Goal: Task Accomplishment & Management: Manage account settings

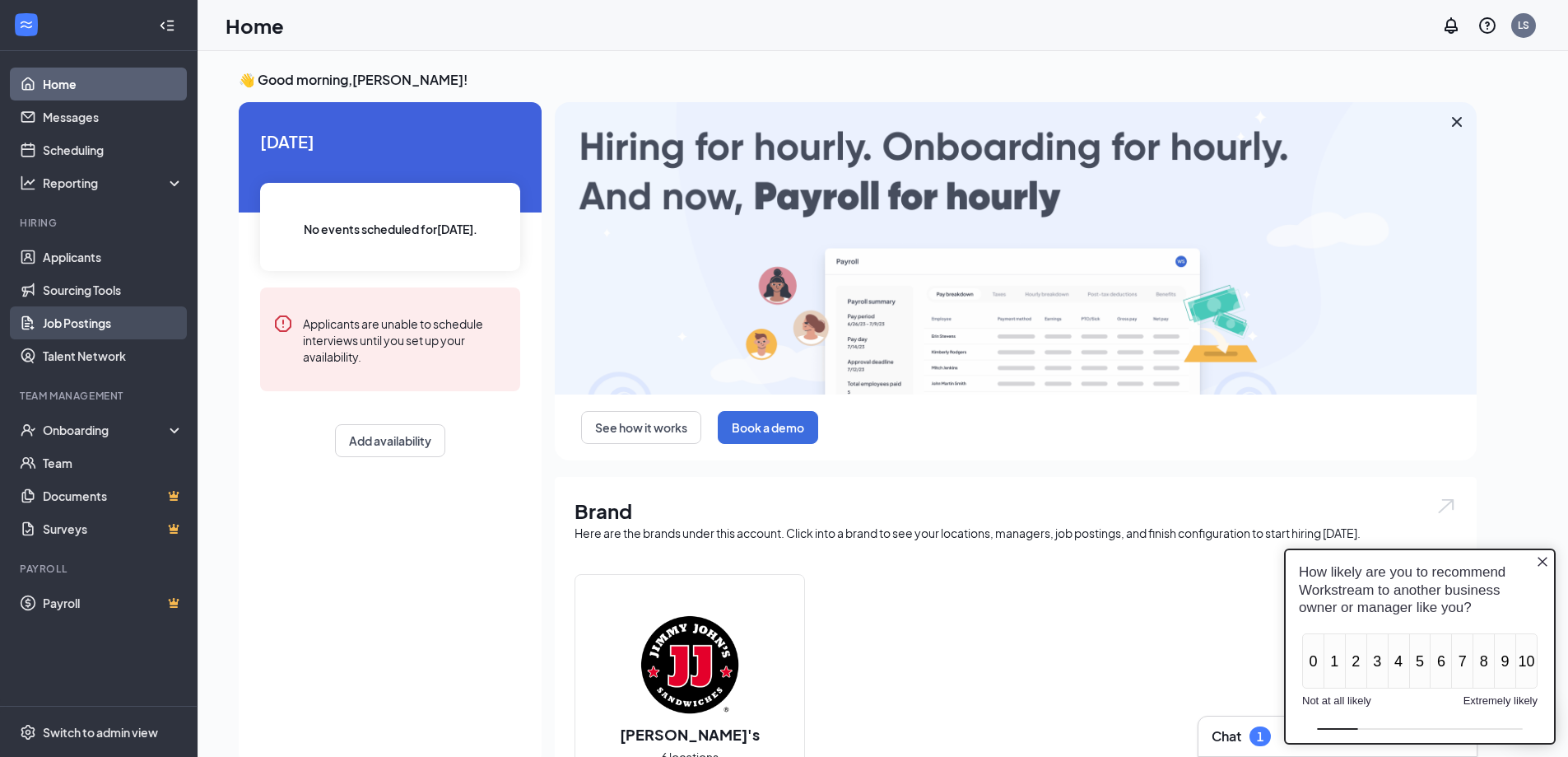
click at [65, 326] on link "Job Postings" at bounding box center [113, 322] width 141 height 33
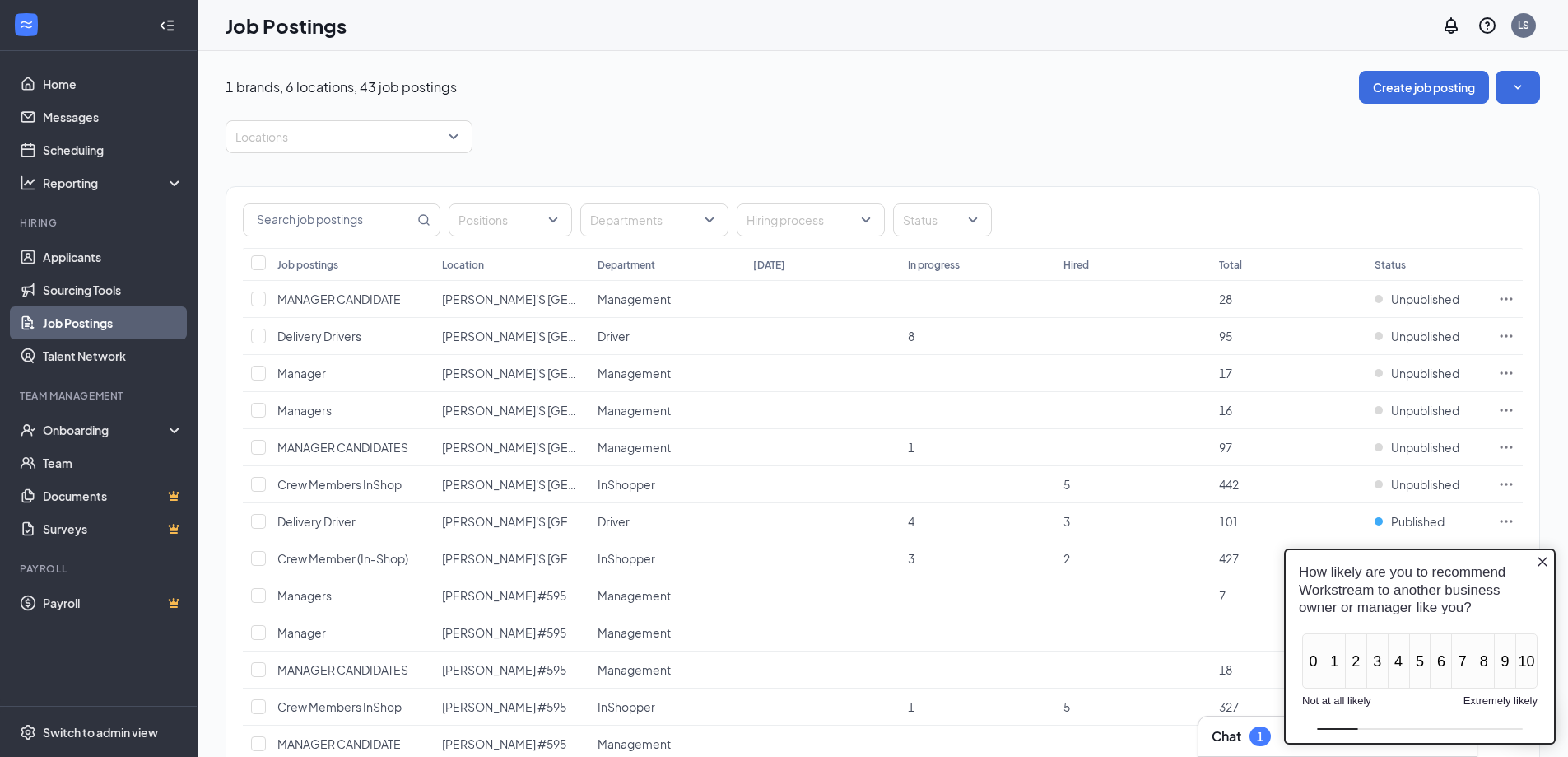
drag, startPoint x: 1539, startPoint y: 560, endPoint x: 2539, endPoint y: 1105, distance: 1138.9
click at [1539, 560] on icon "Close button" at bounding box center [1542, 561] width 13 height 13
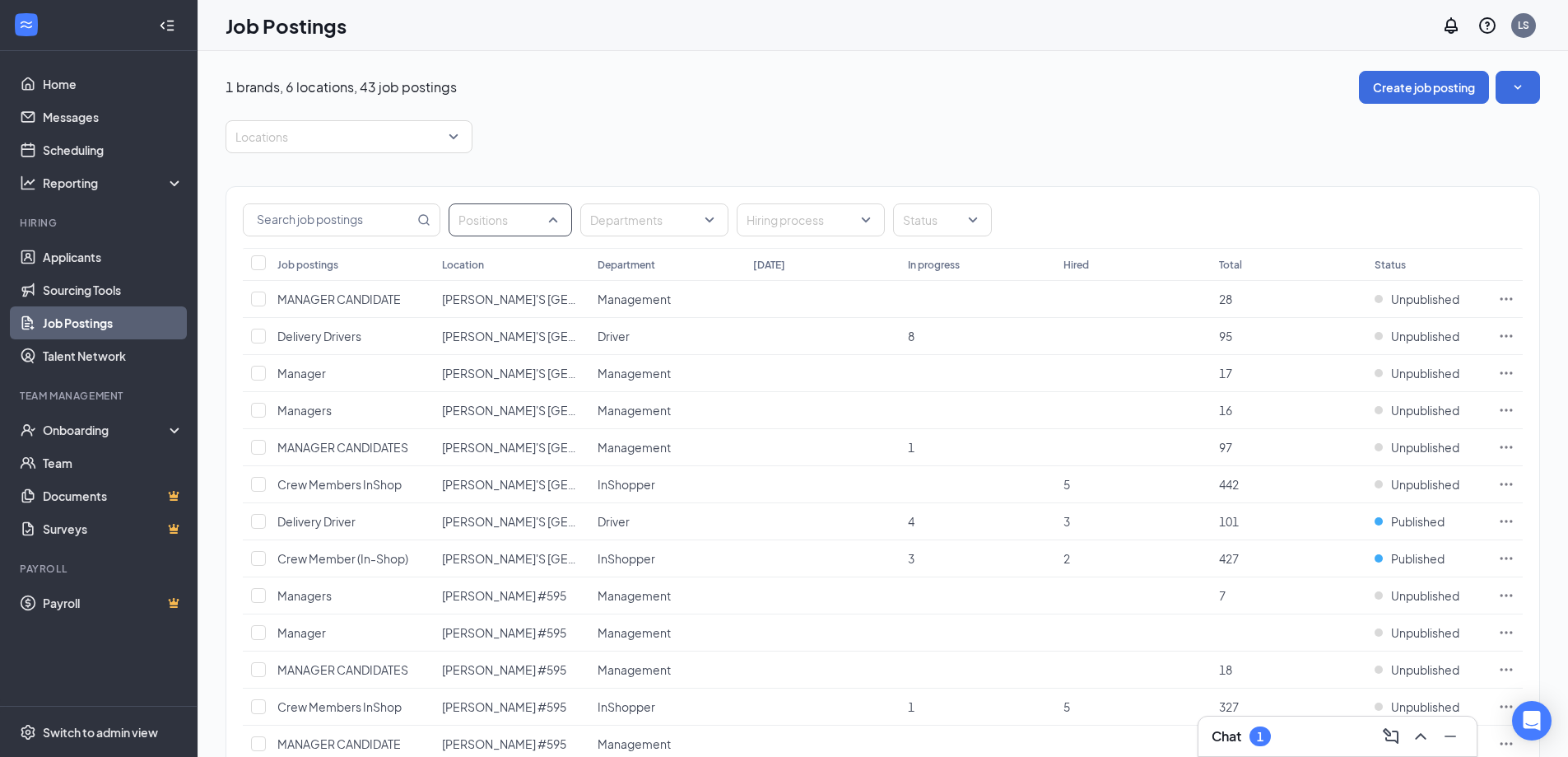
click at [564, 222] on div "Positions" at bounding box center [510, 219] width 124 height 33
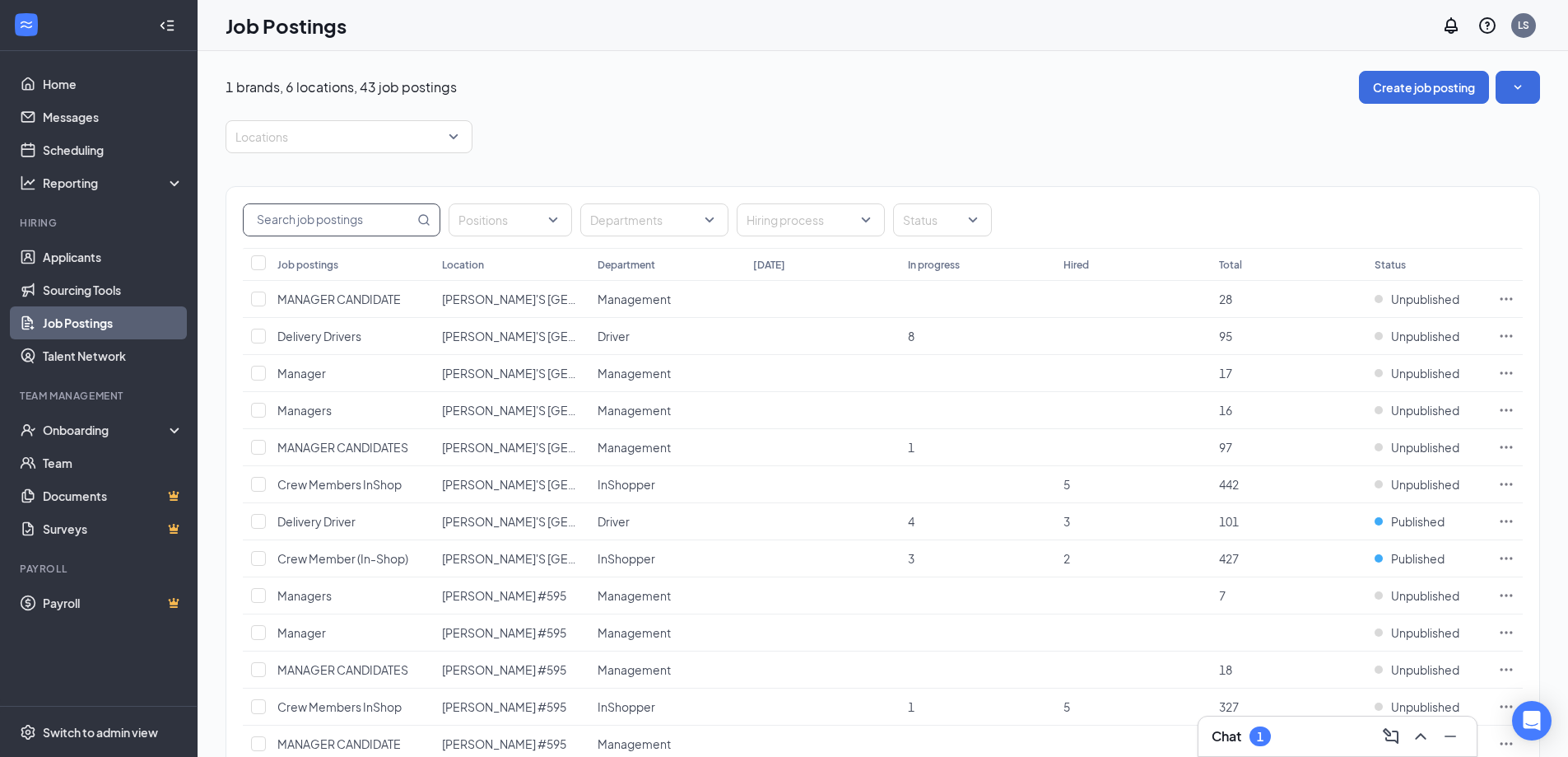
click at [407, 217] on input "text" at bounding box center [329, 220] width 170 height 32
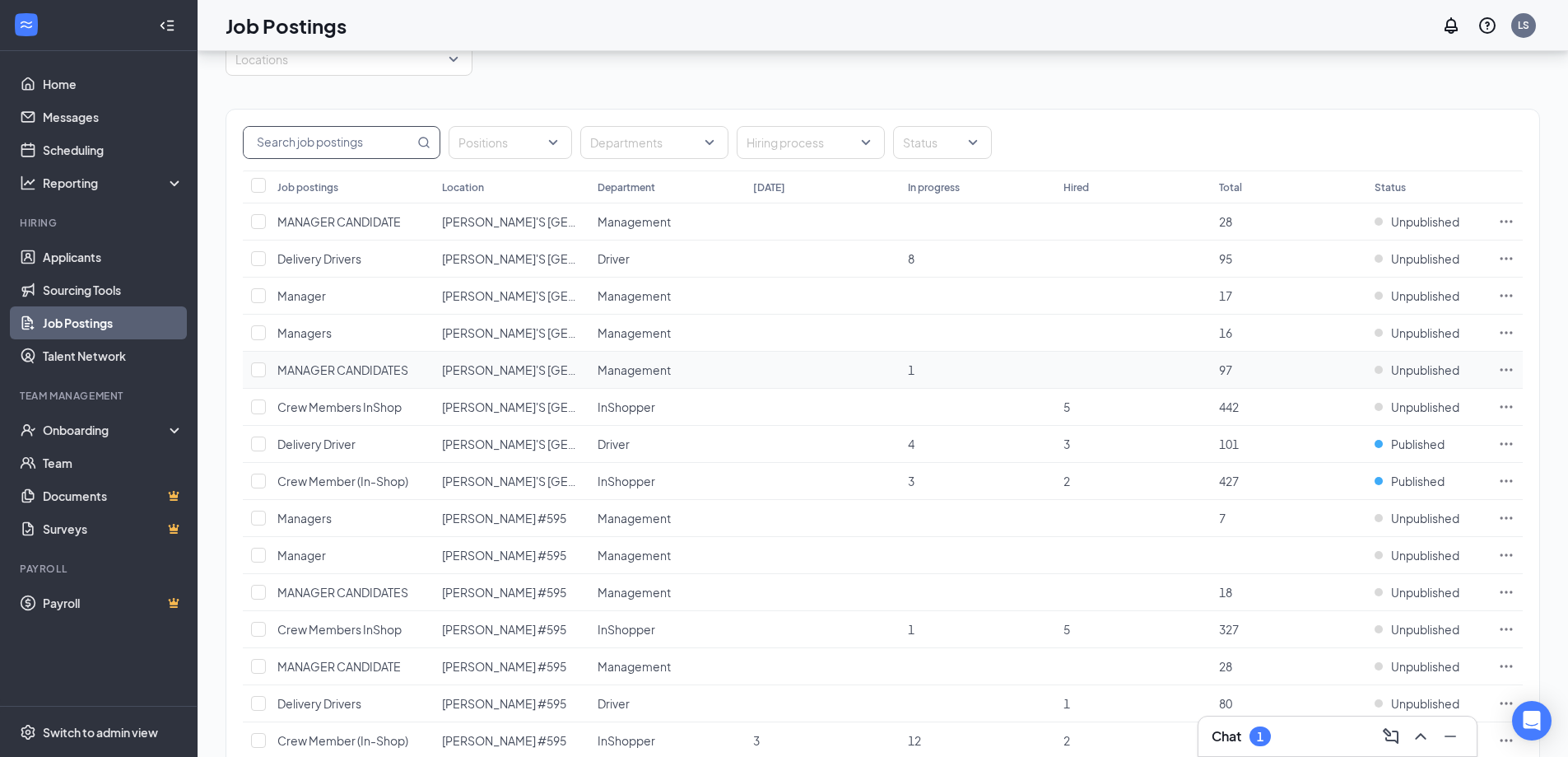
scroll to position [82, 0]
click at [265, 181] on th at bounding box center [256, 181] width 27 height 33
click at [259, 181] on input "Select all" at bounding box center [259, 180] width 15 height 15
checkbox input "true"
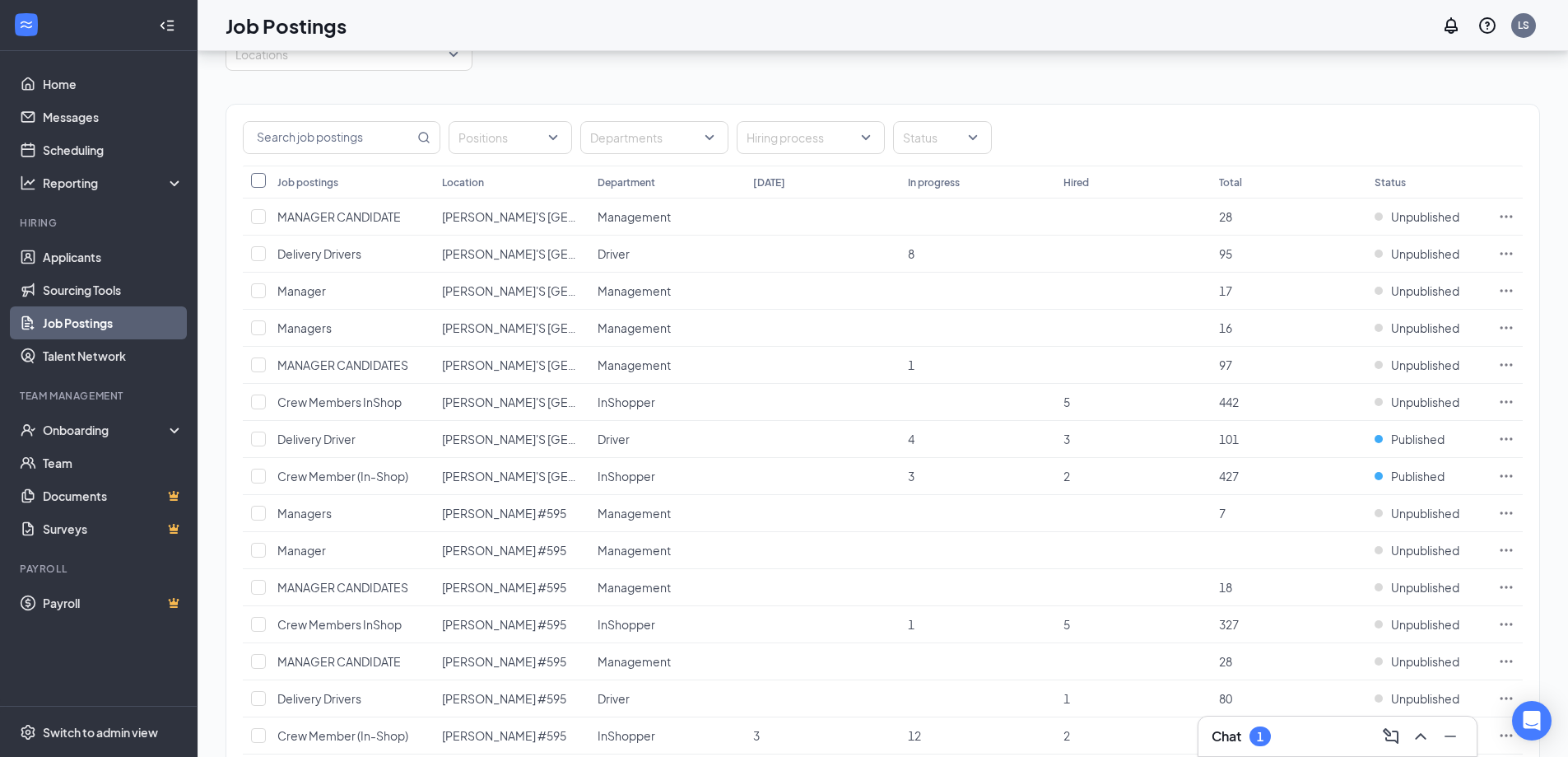
checkbox input "true"
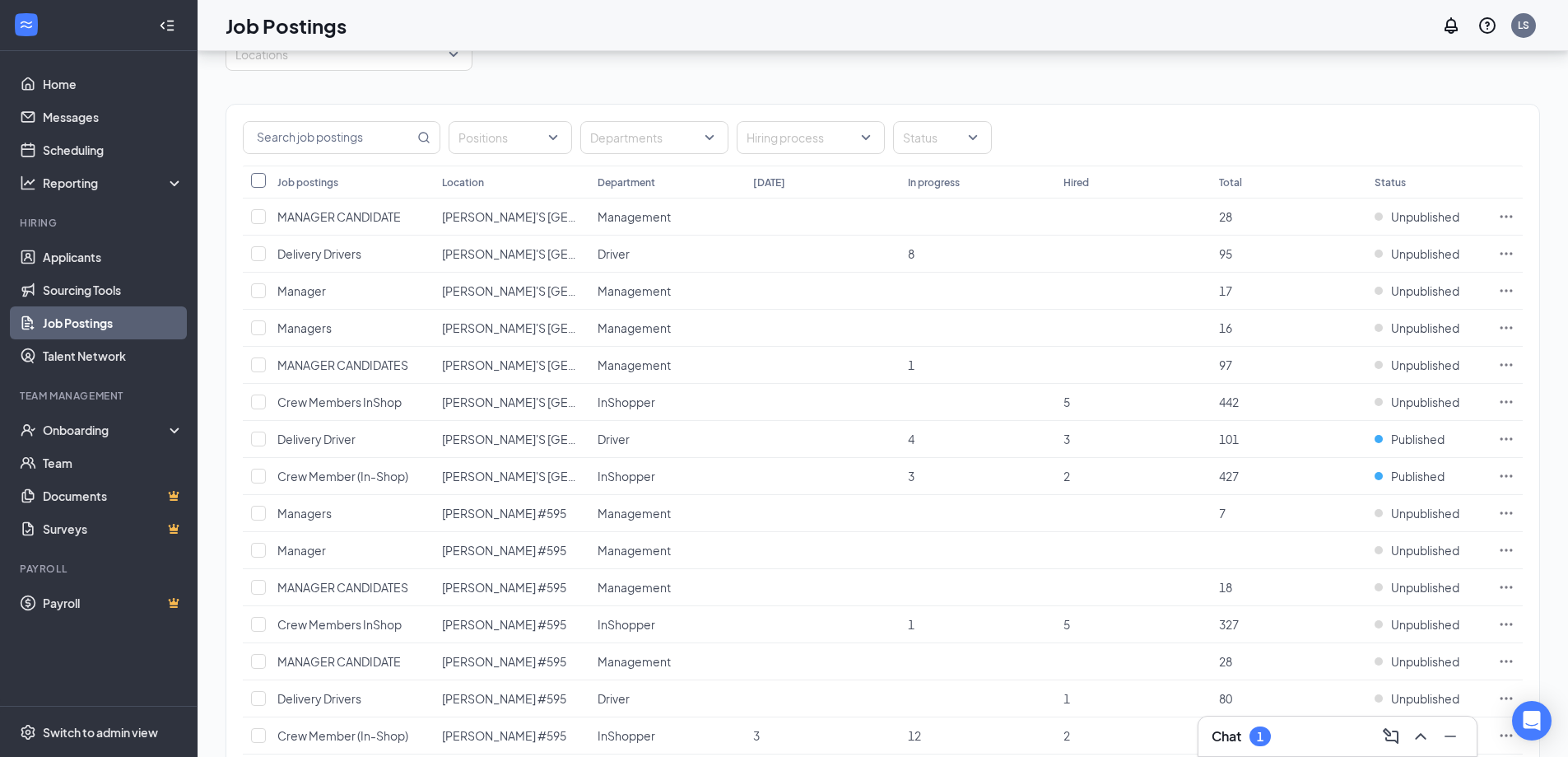
checkbox input "true"
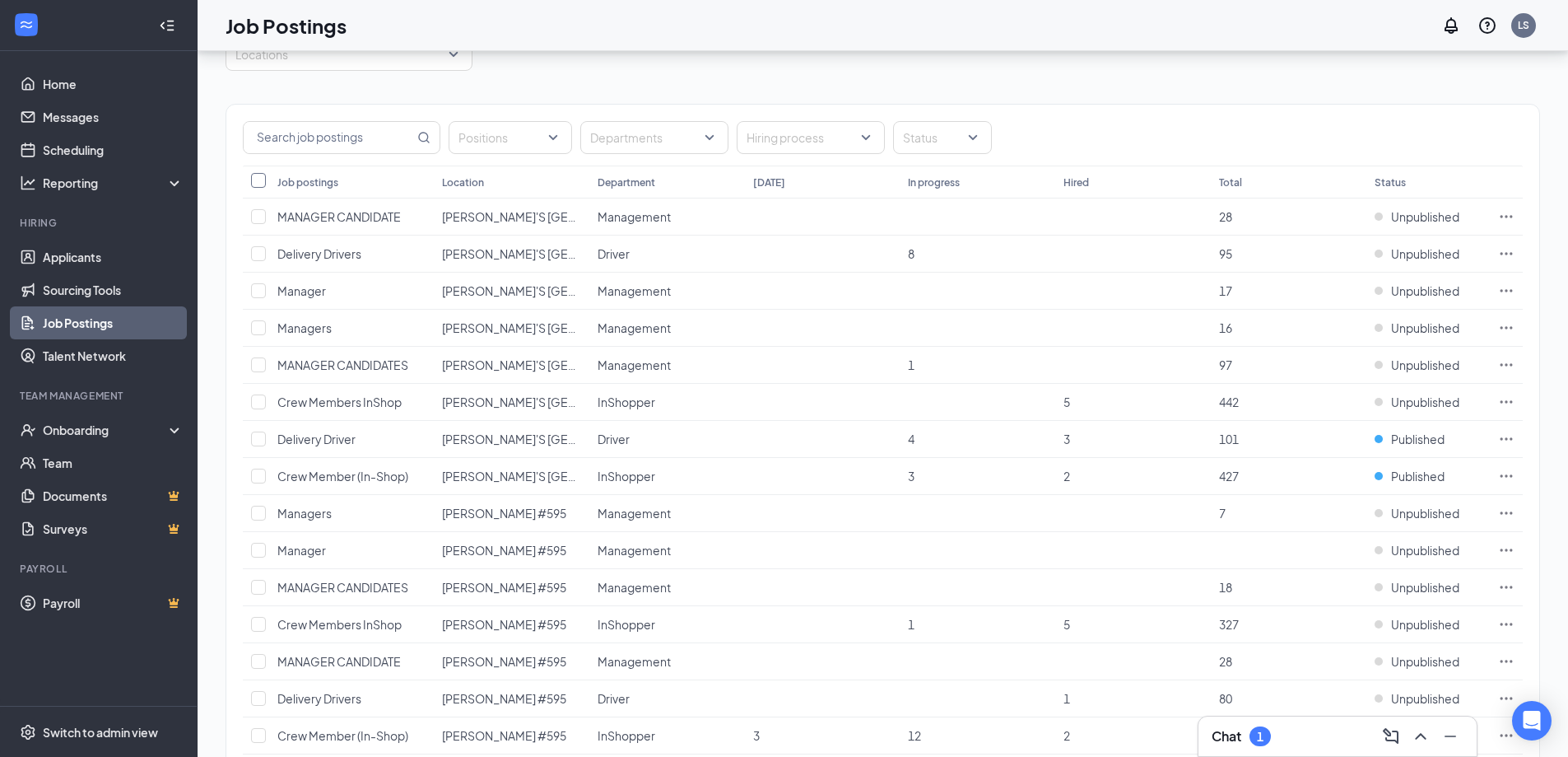
checkbox input "true"
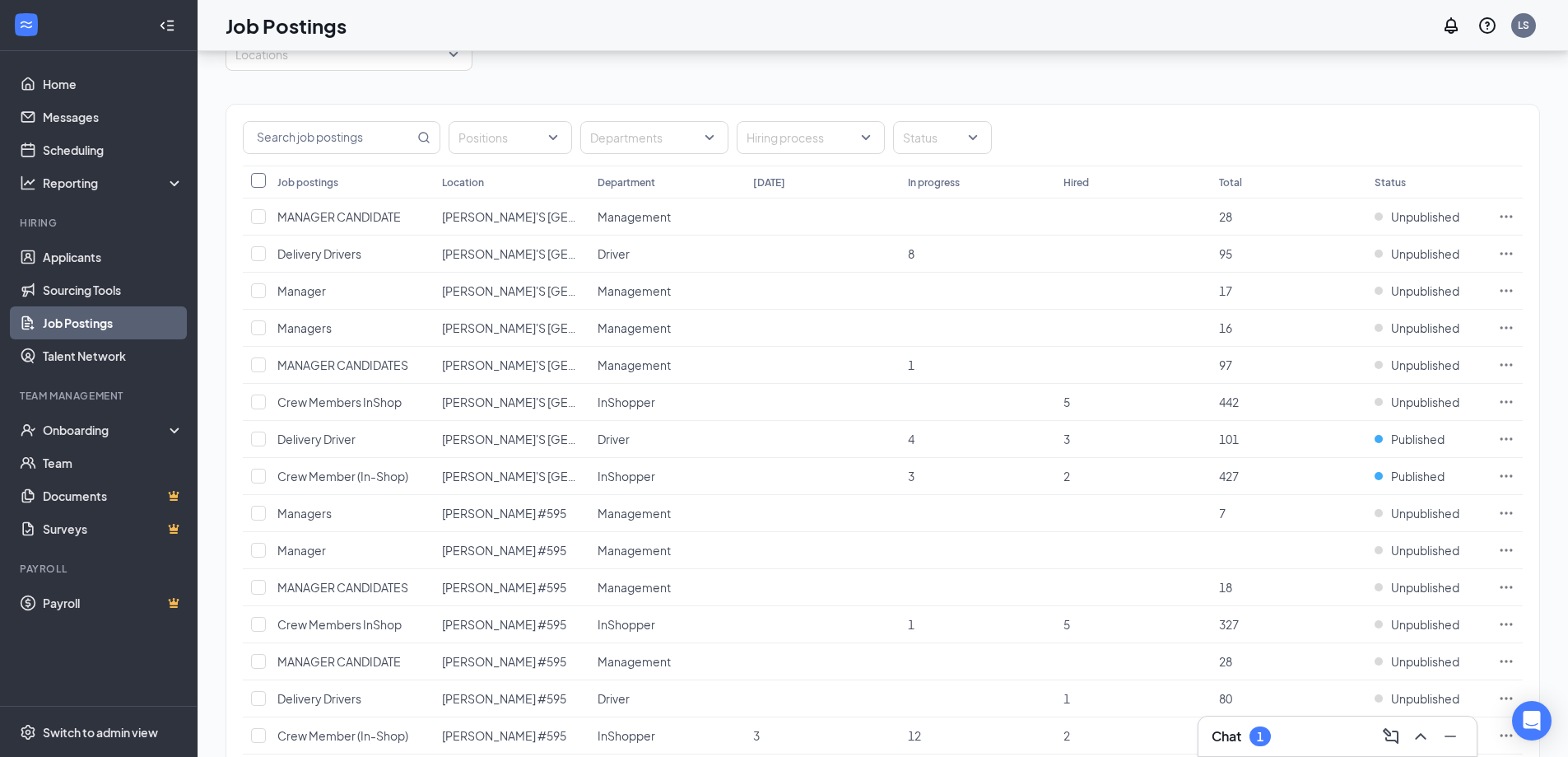
checkbox input "true"
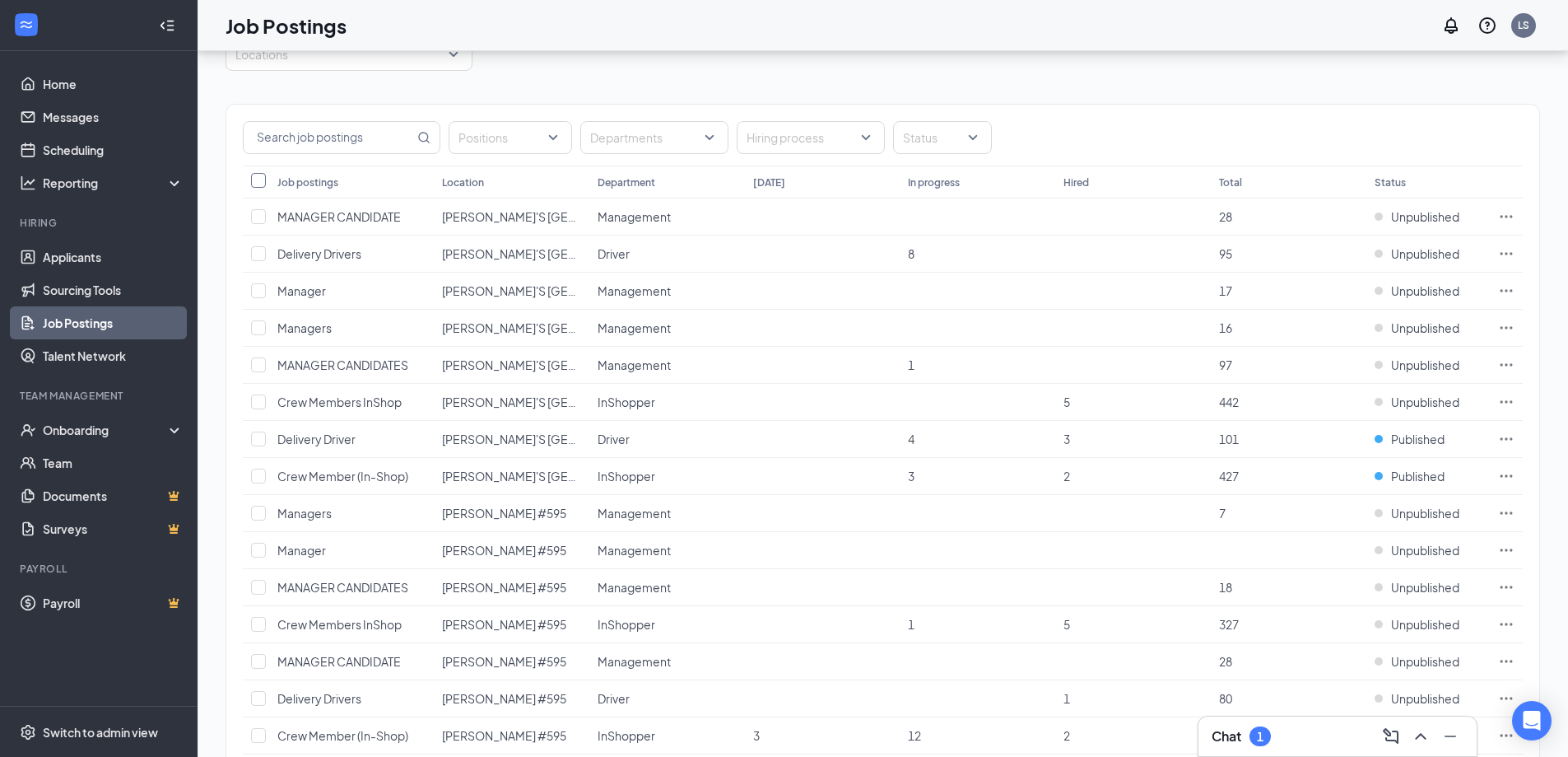
checkbox input "true"
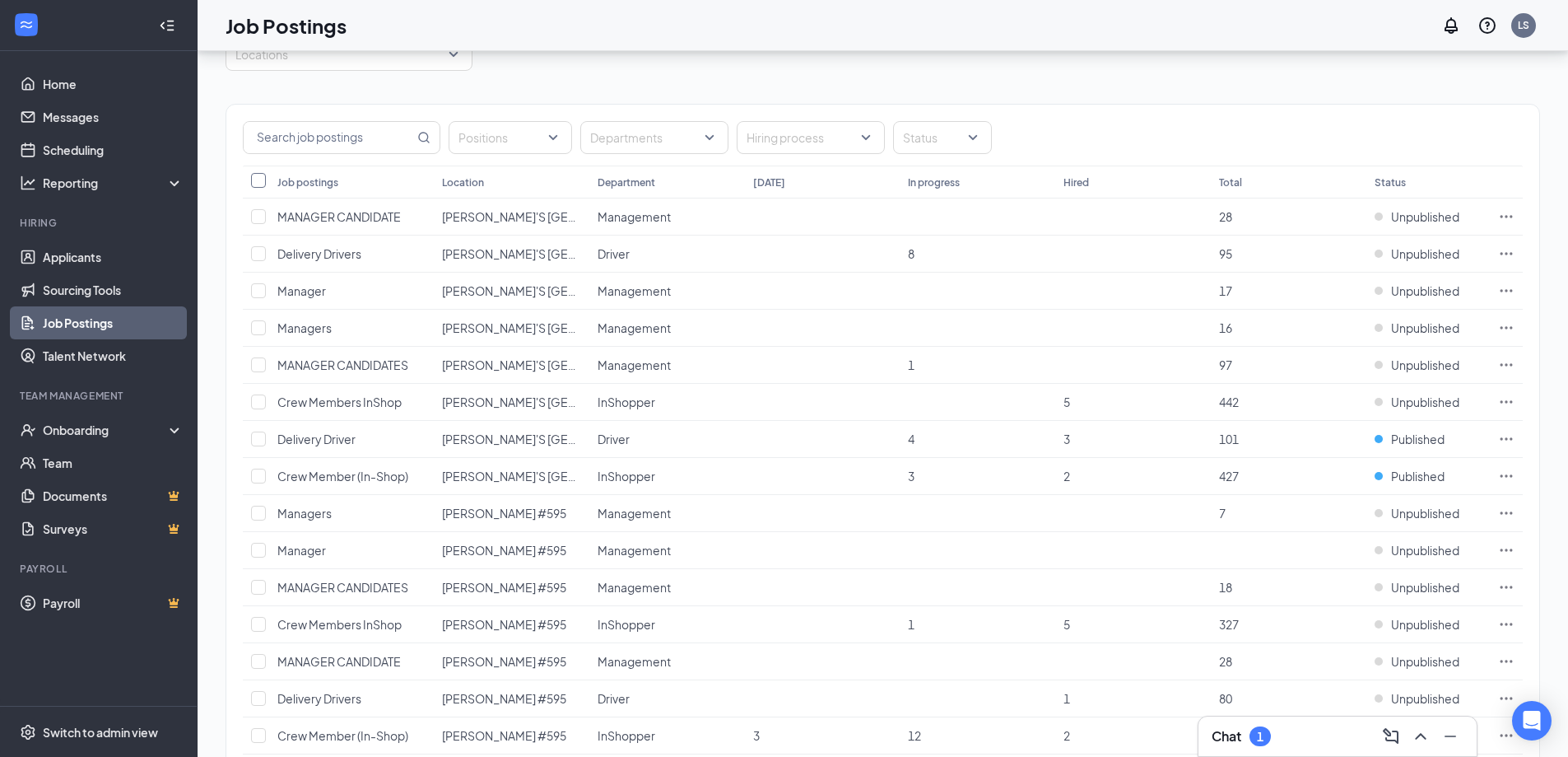
checkbox input "true"
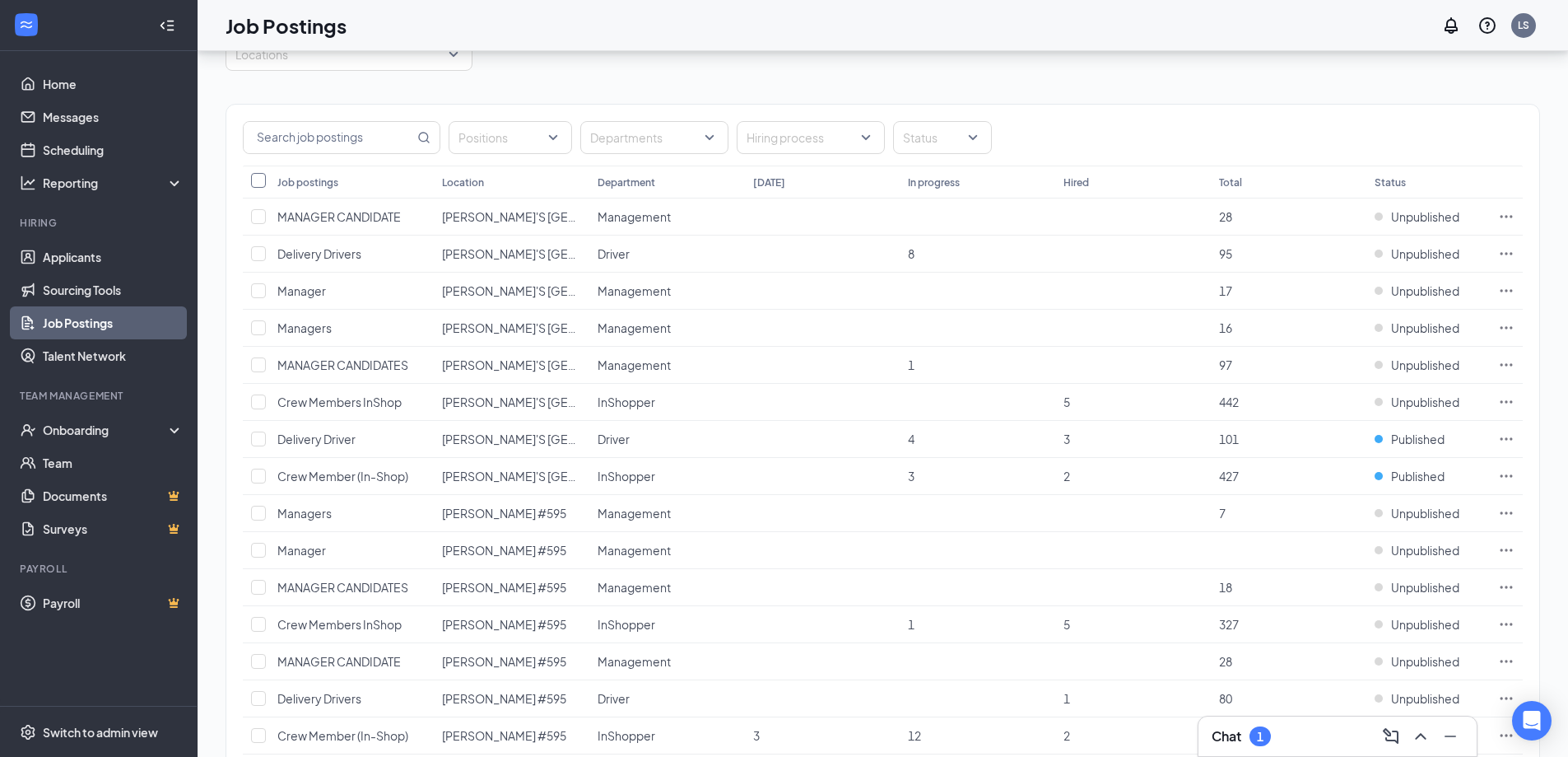
checkbox input "true"
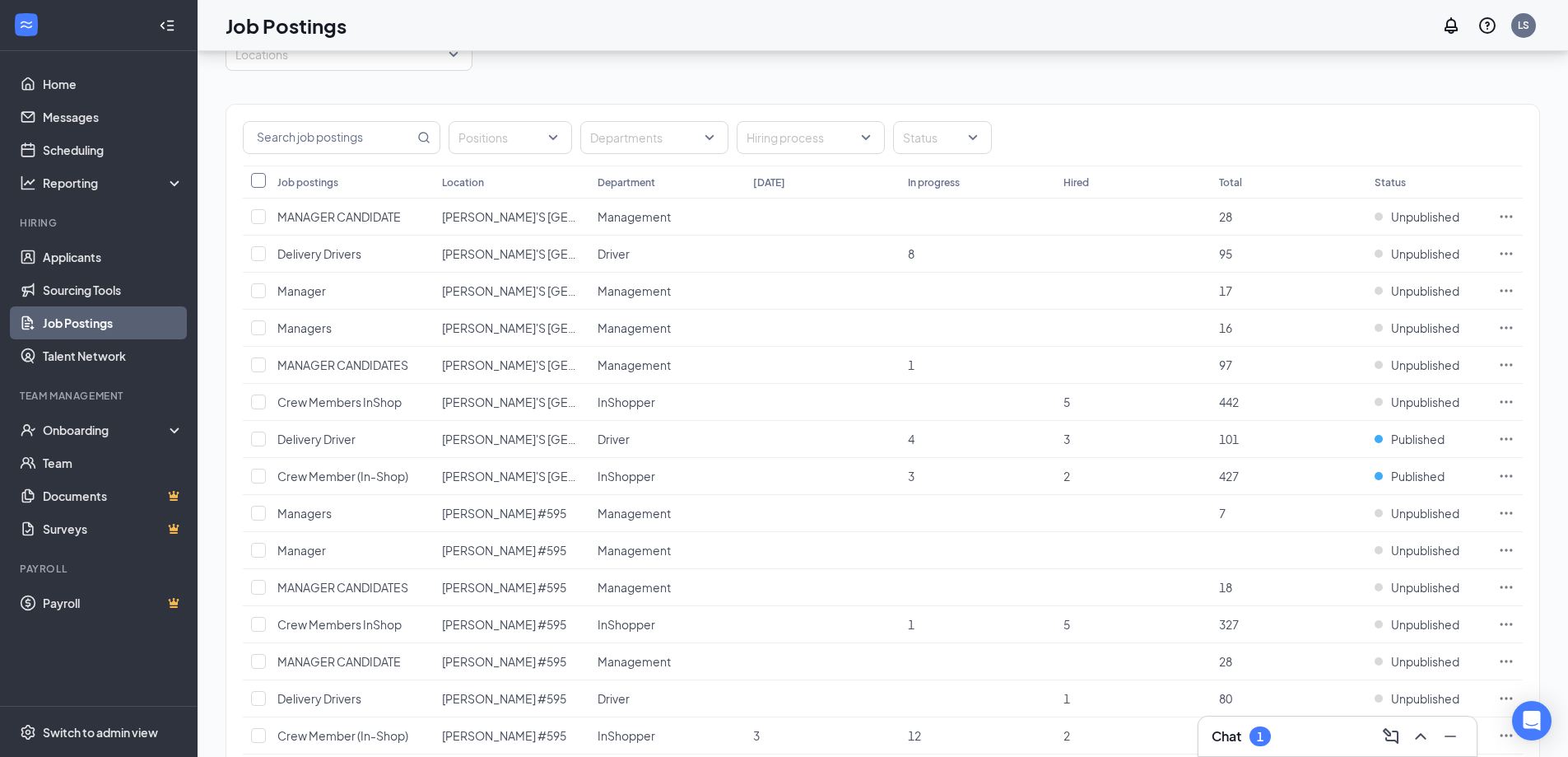
checkbox input "true"
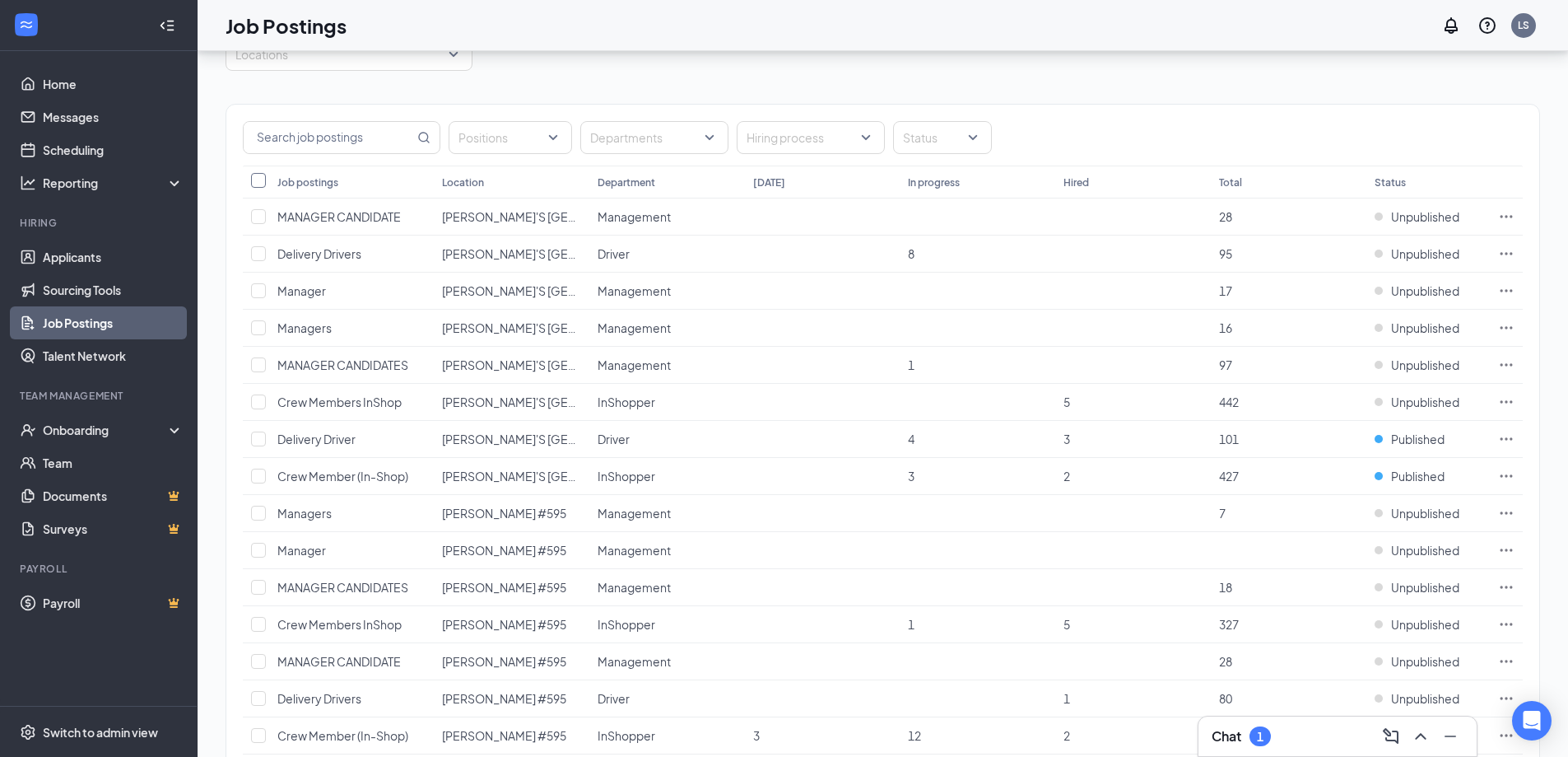
checkbox input "true"
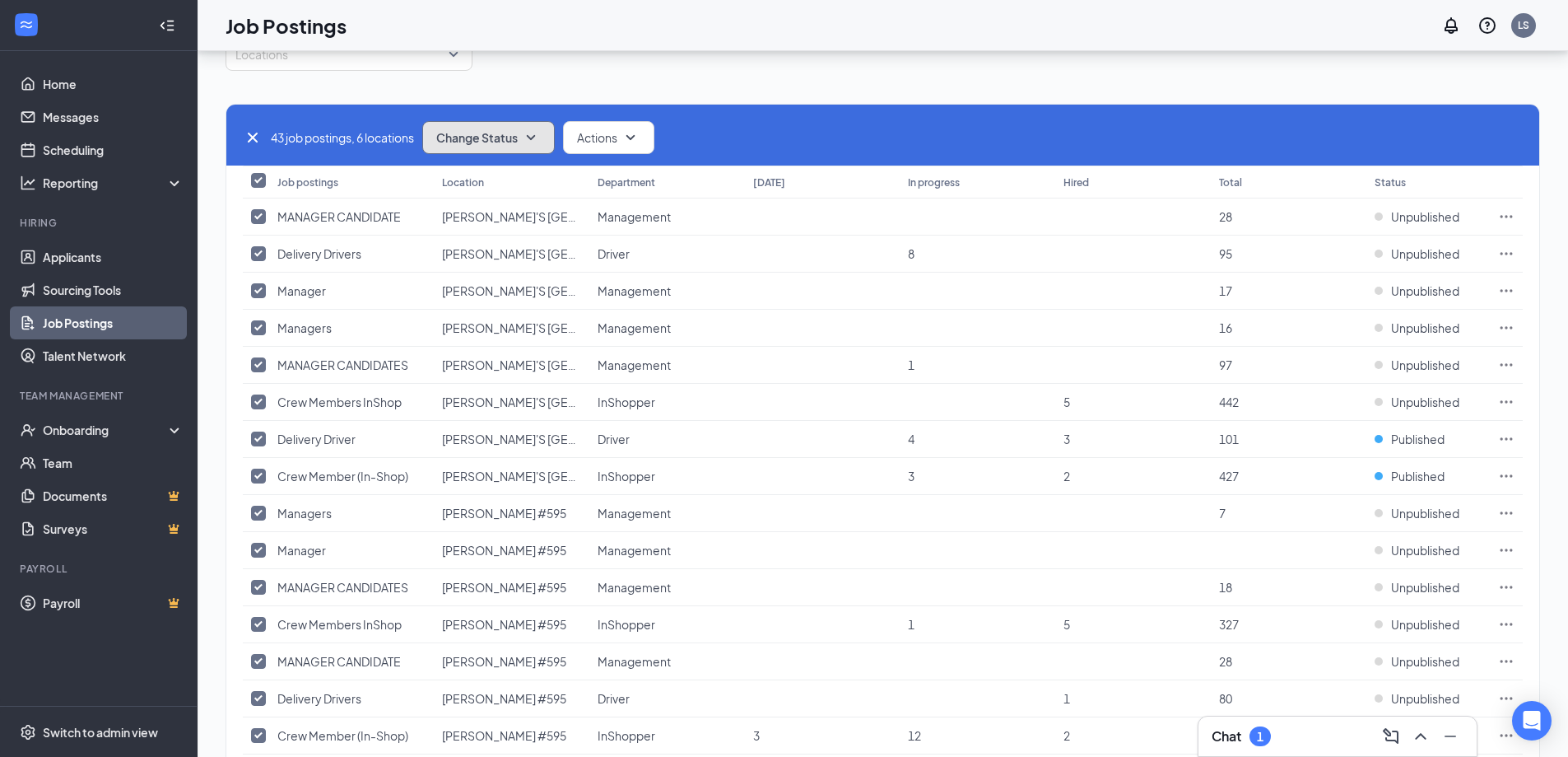
click at [463, 142] on span "Change Status" at bounding box center [477, 138] width 81 height 12
click at [470, 218] on span "Unpublish" at bounding box center [468, 218] width 53 height 18
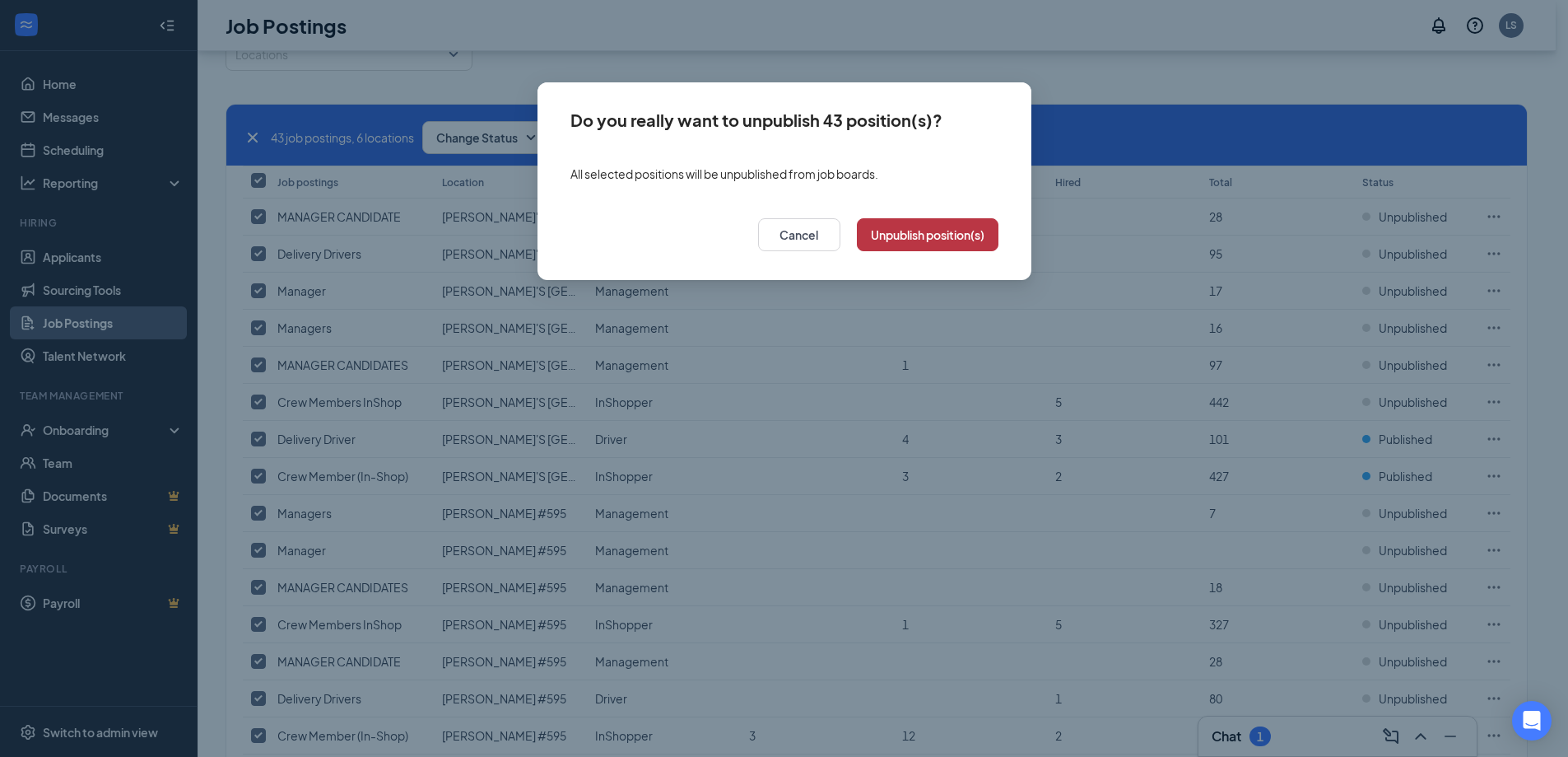
click at [925, 230] on button "Unpublish position(s)" at bounding box center [927, 234] width 142 height 33
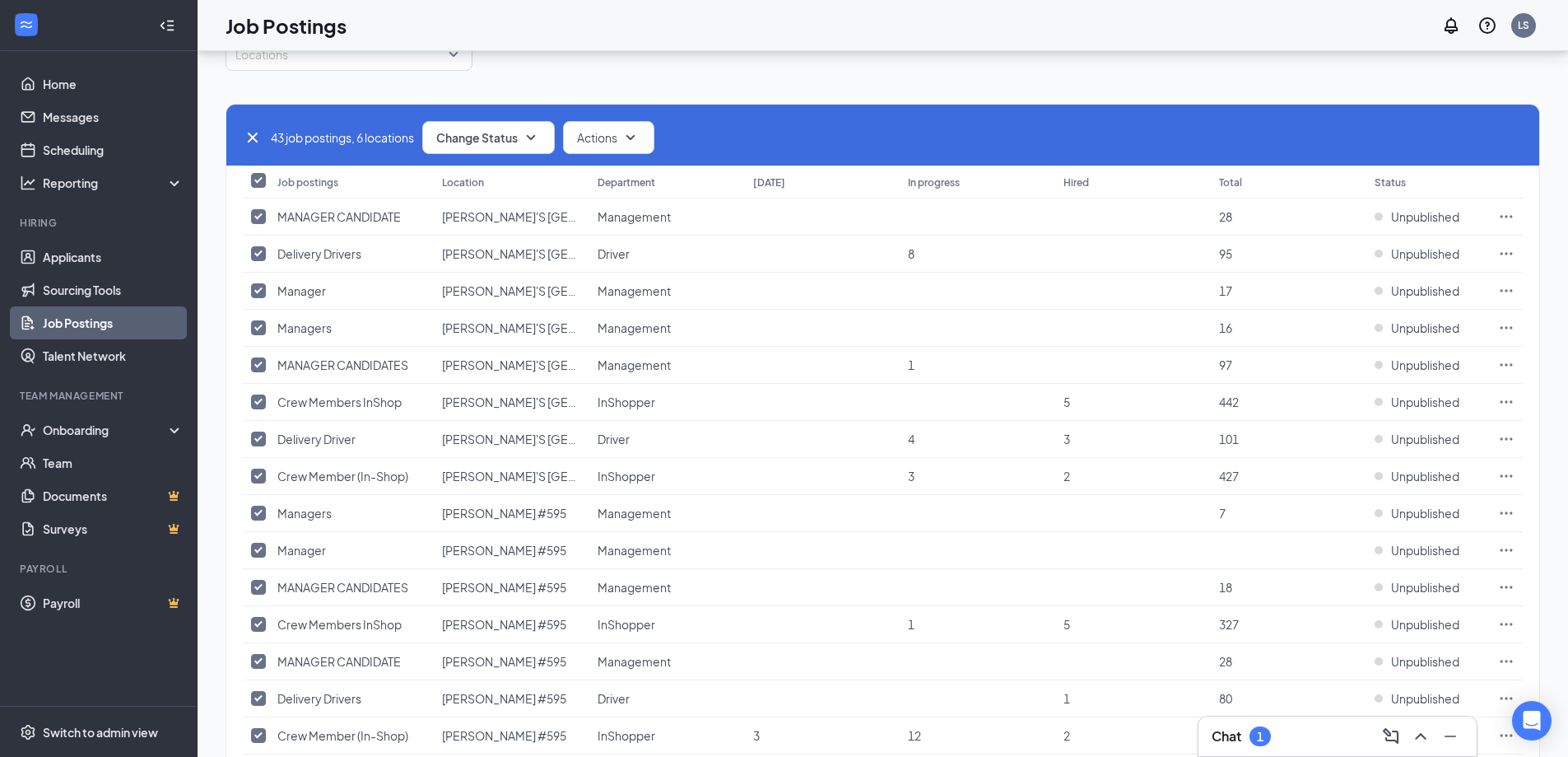
click at [255, 137] on icon "Cross" at bounding box center [253, 138] width 10 height 10
checkbox input "false"
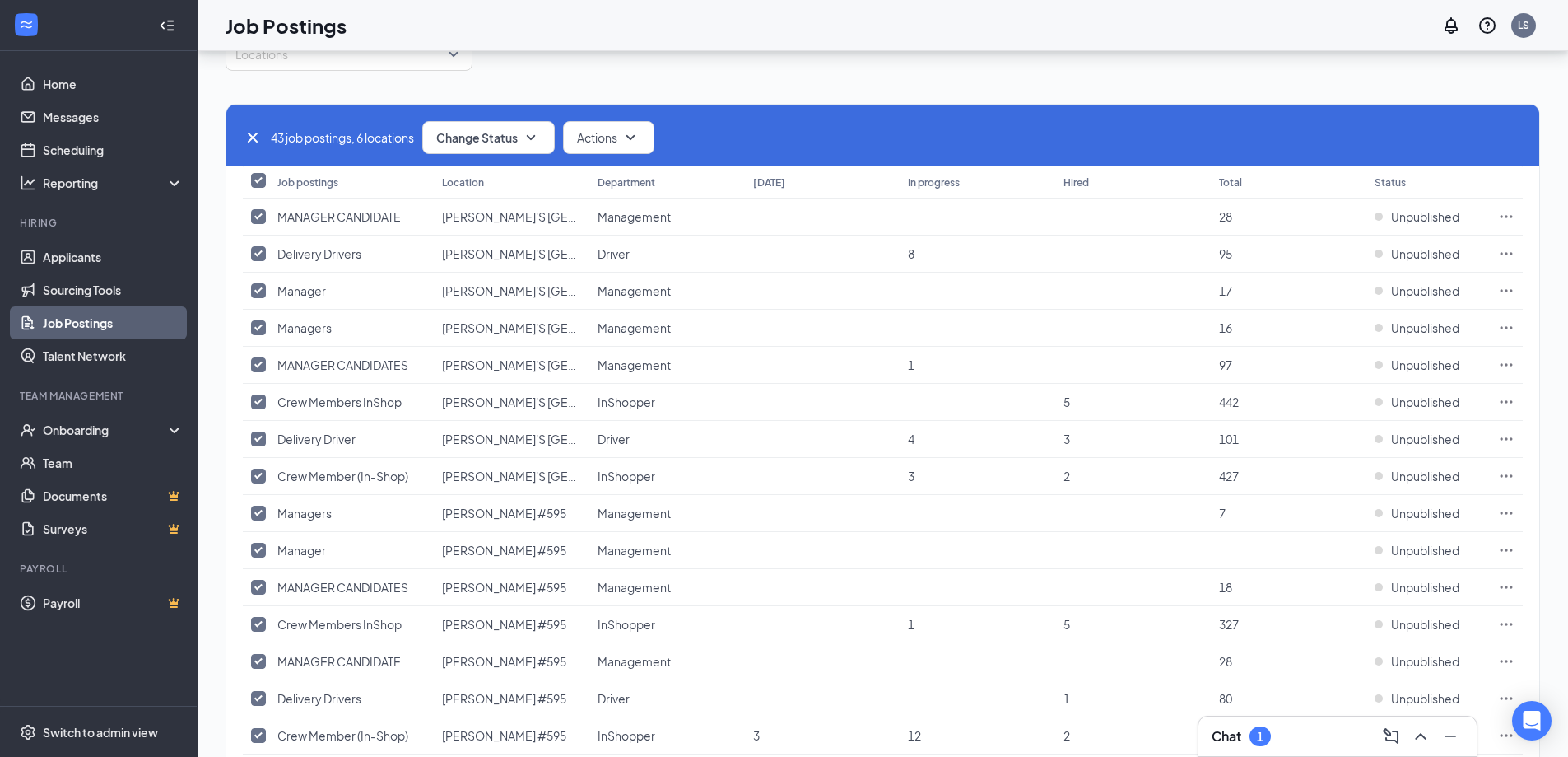
checkbox input "false"
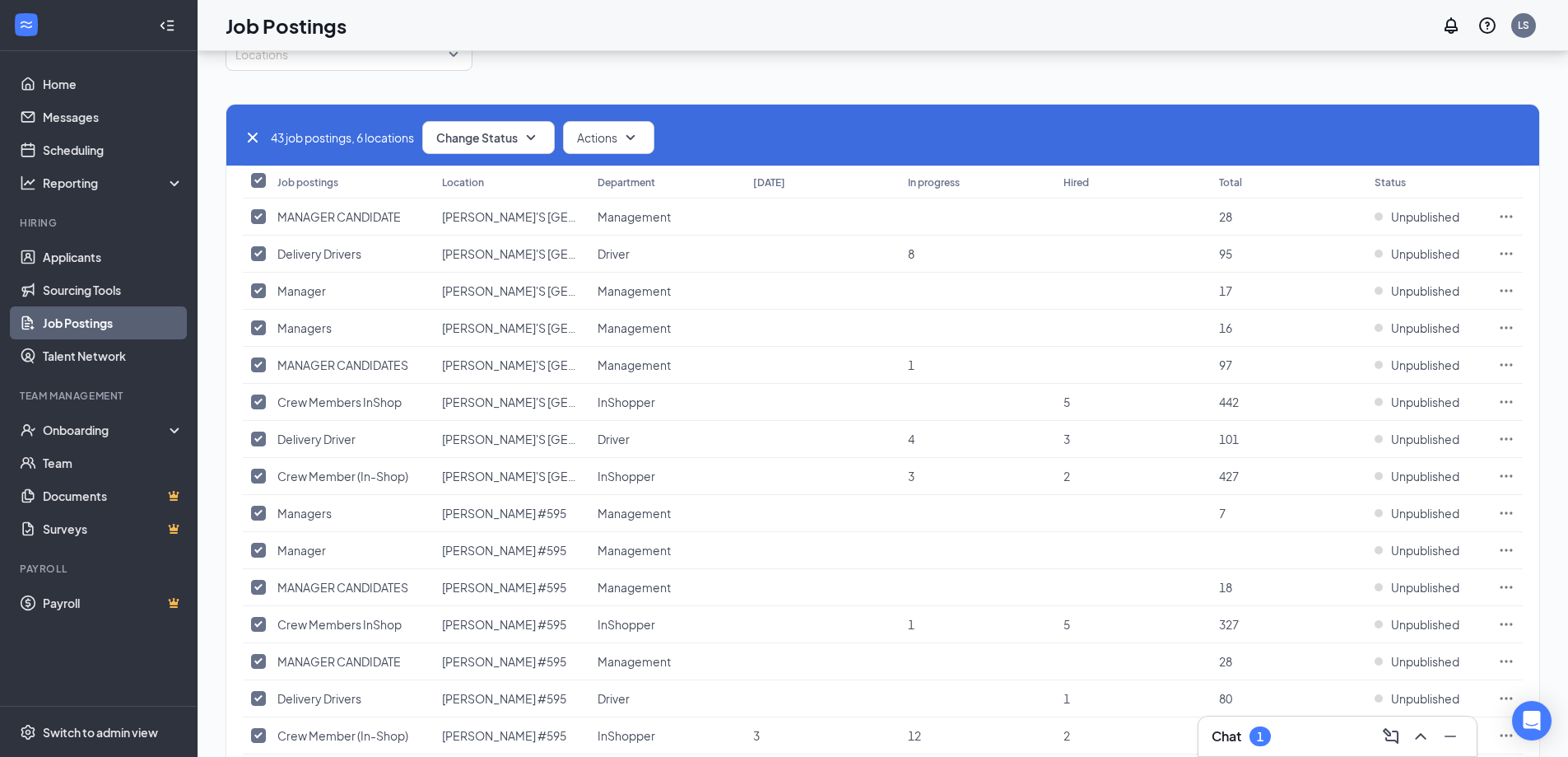
checkbox input "false"
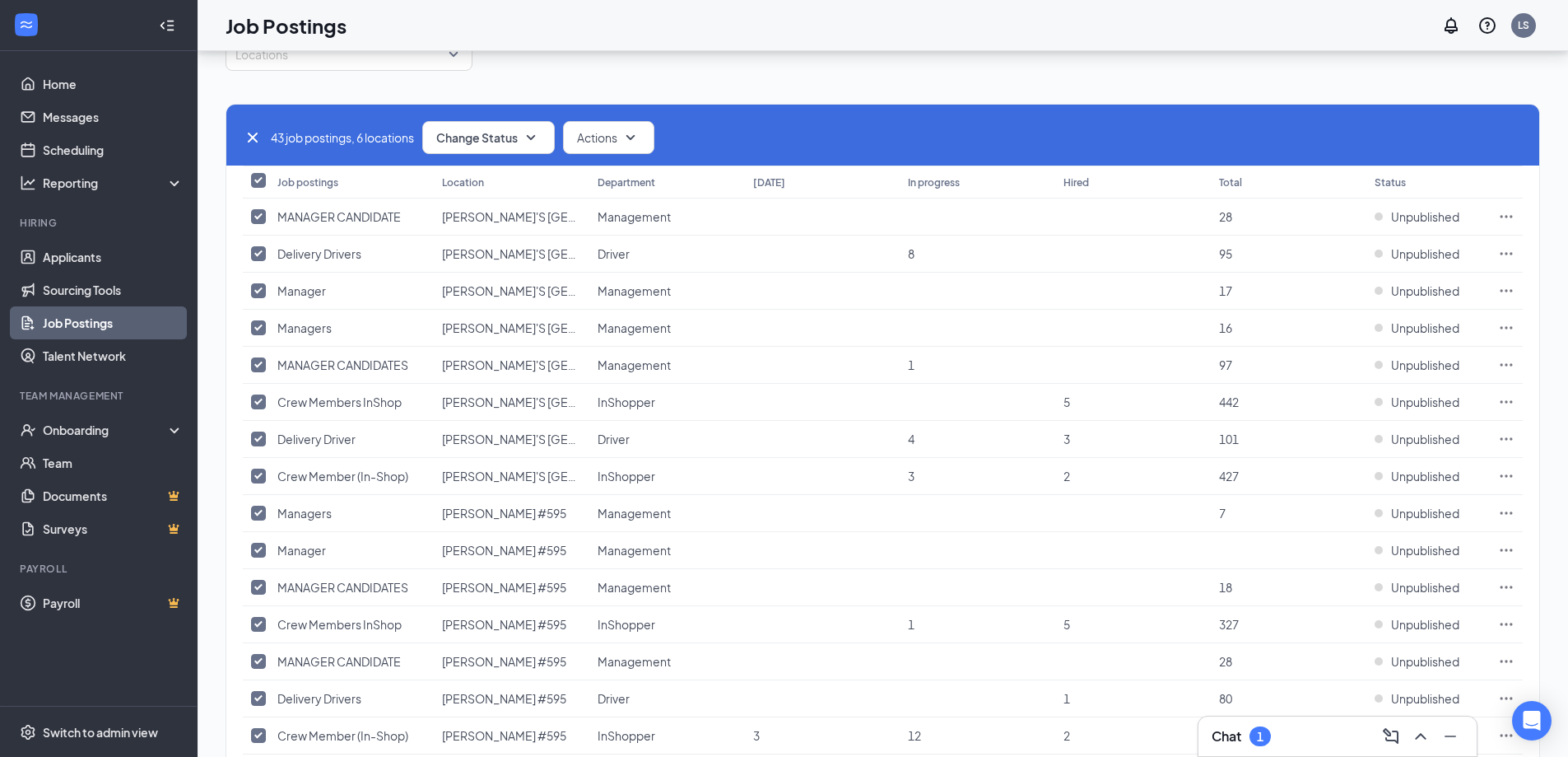
checkbox input "false"
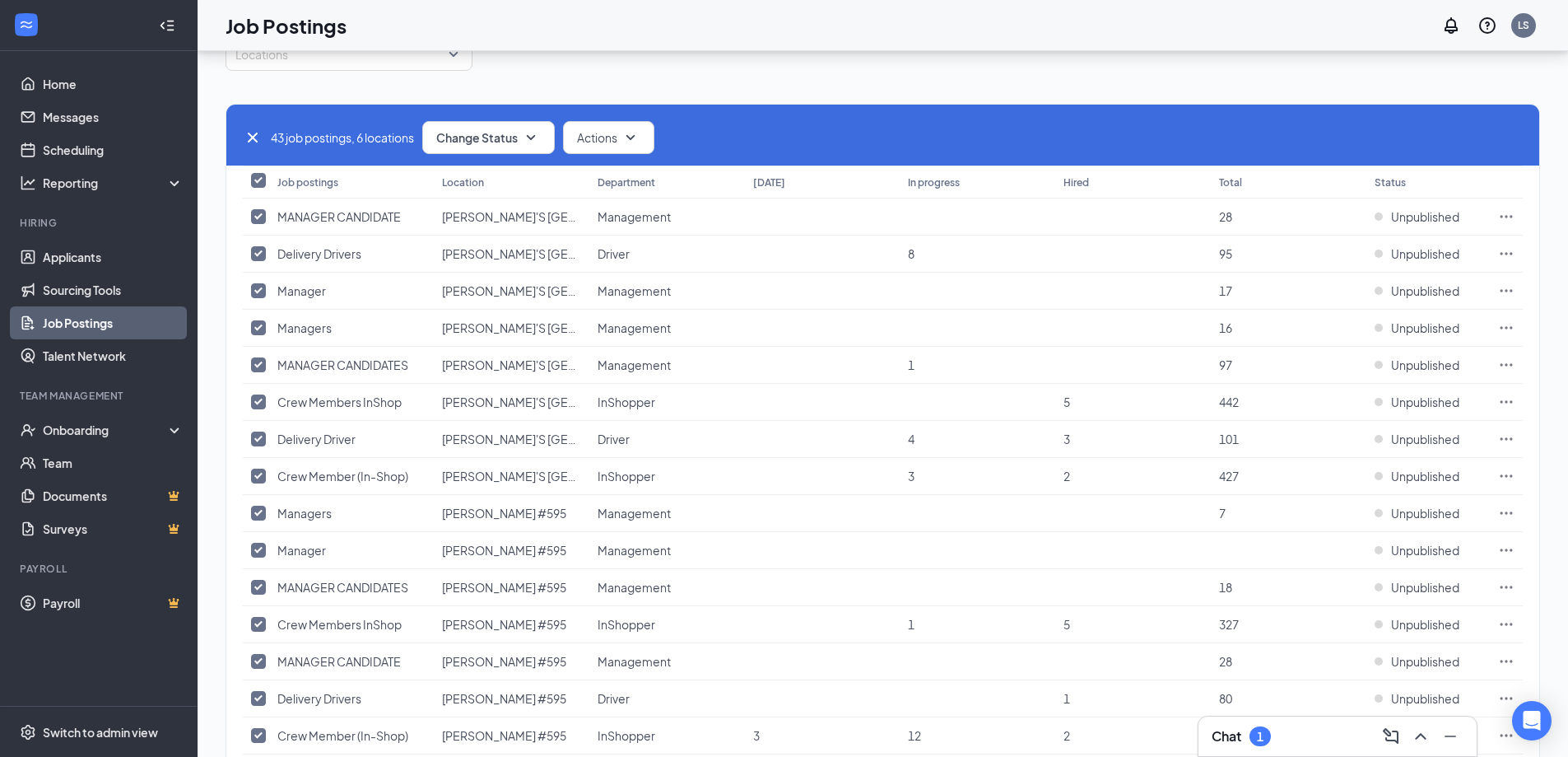
checkbox input "false"
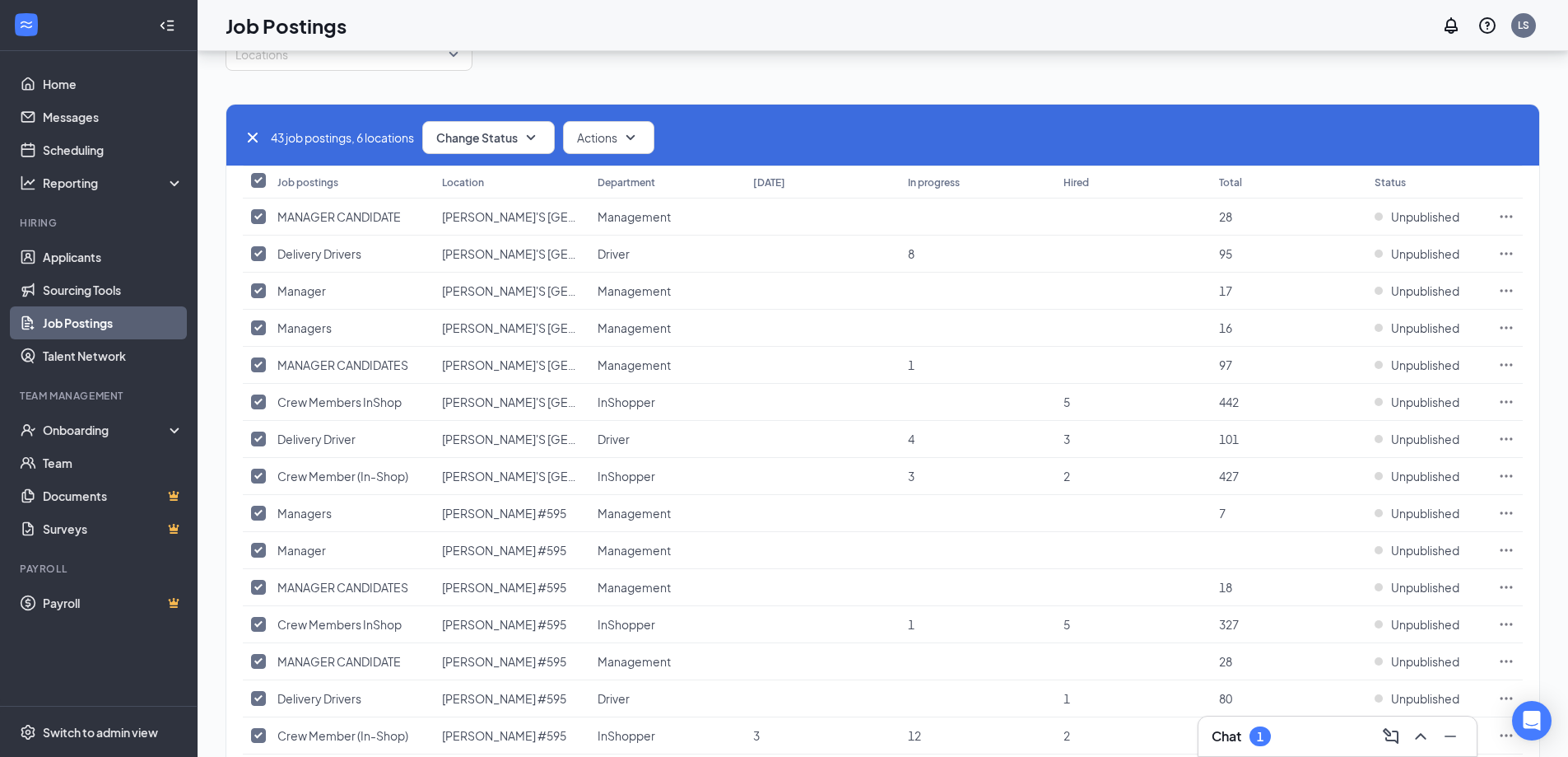
checkbox input "false"
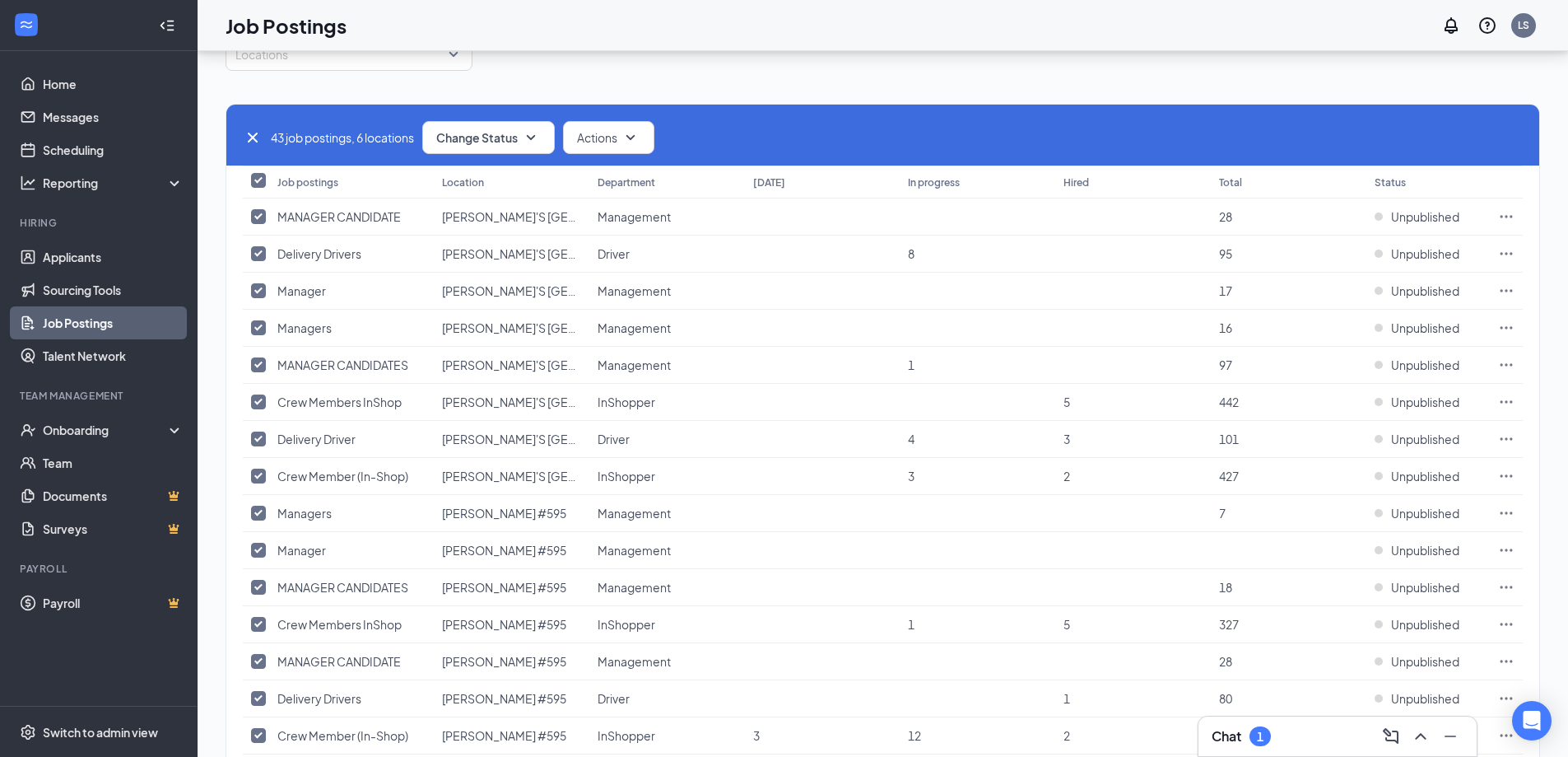
checkbox input "false"
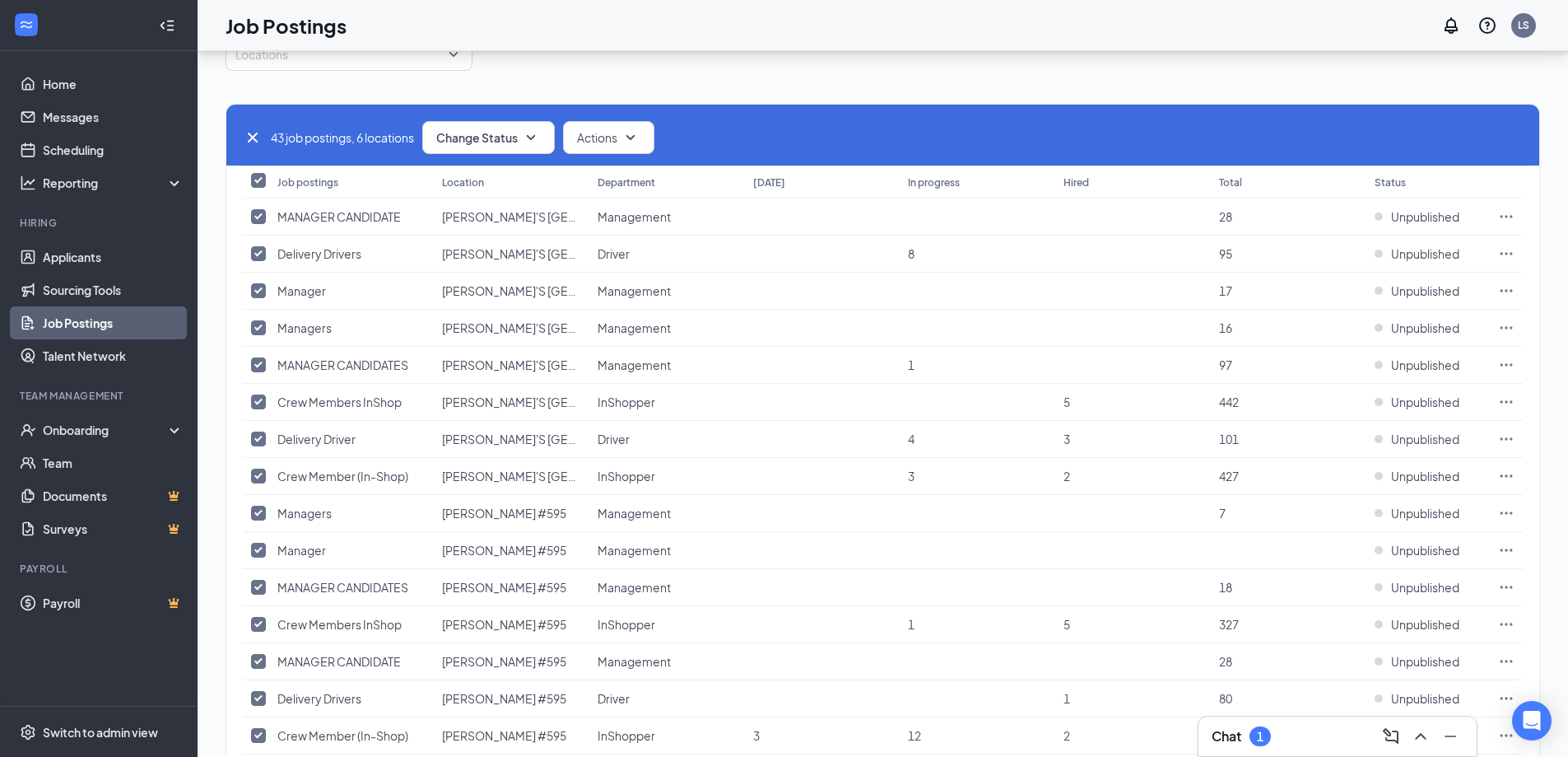
checkbox input "false"
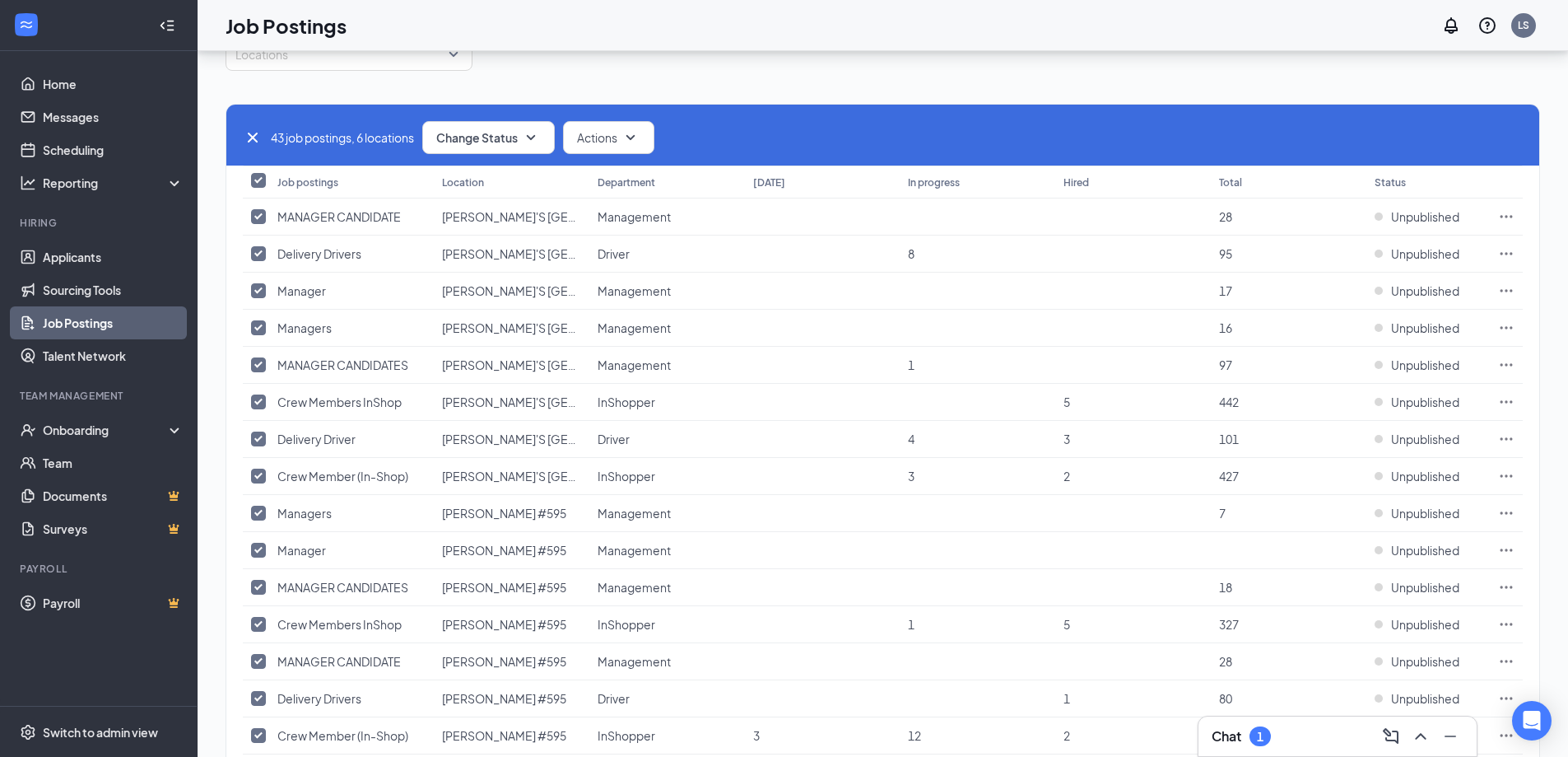
checkbox input "false"
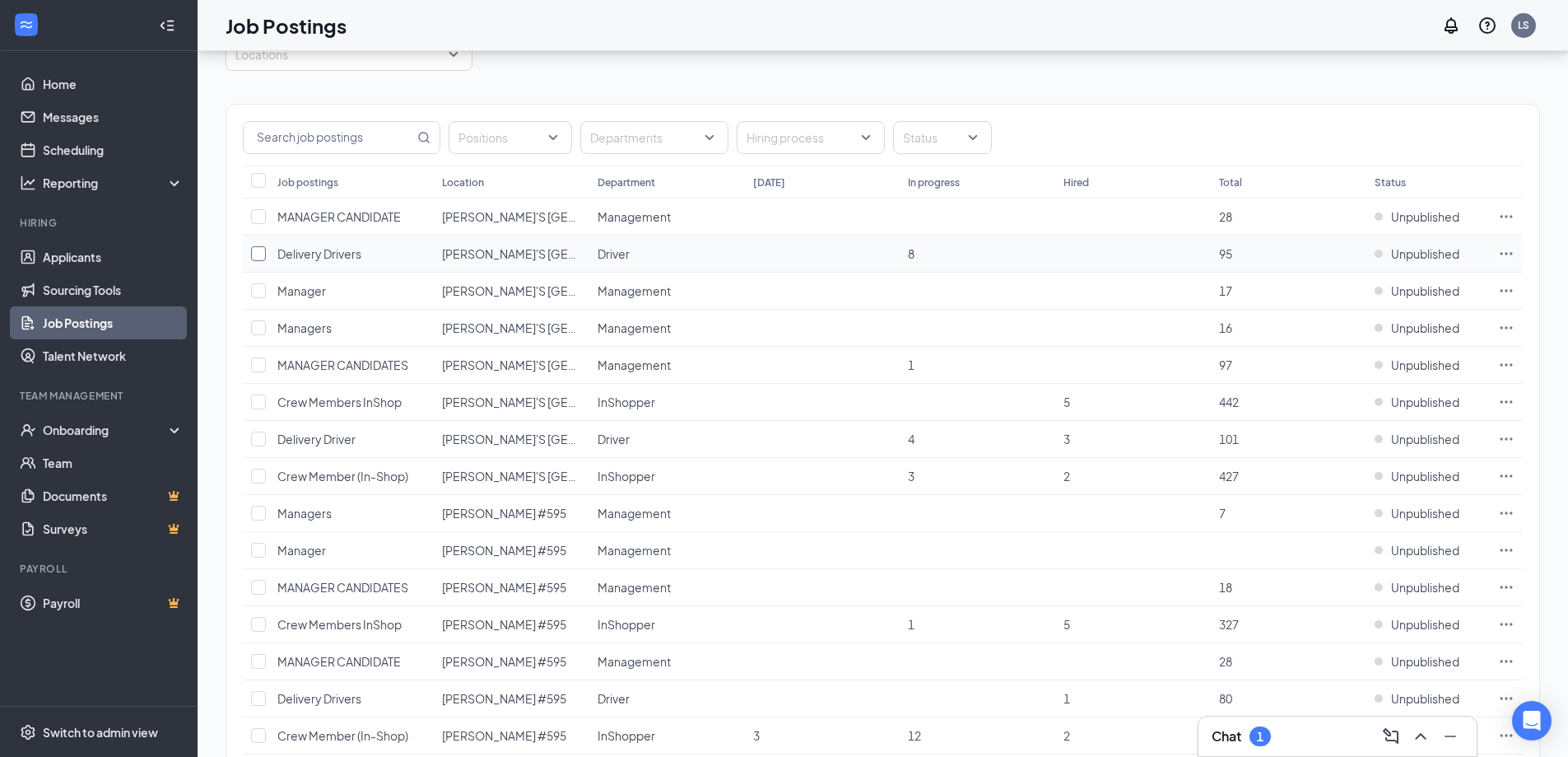
click at [257, 249] on input "checkbox" at bounding box center [259, 254] width 15 height 15
checkbox input "true"
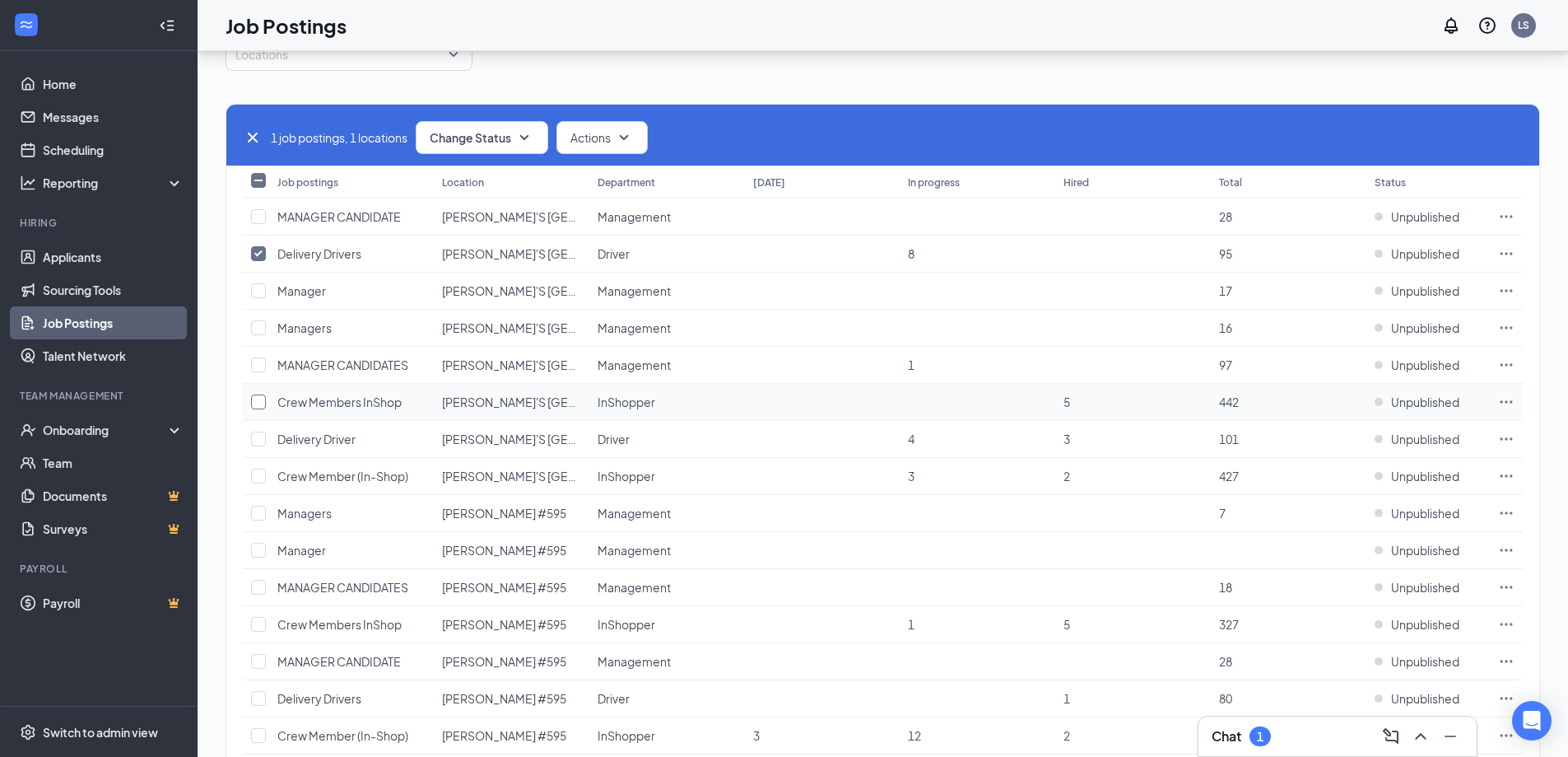
click at [261, 405] on input "checkbox" at bounding box center [259, 401] width 15 height 15
checkbox input "true"
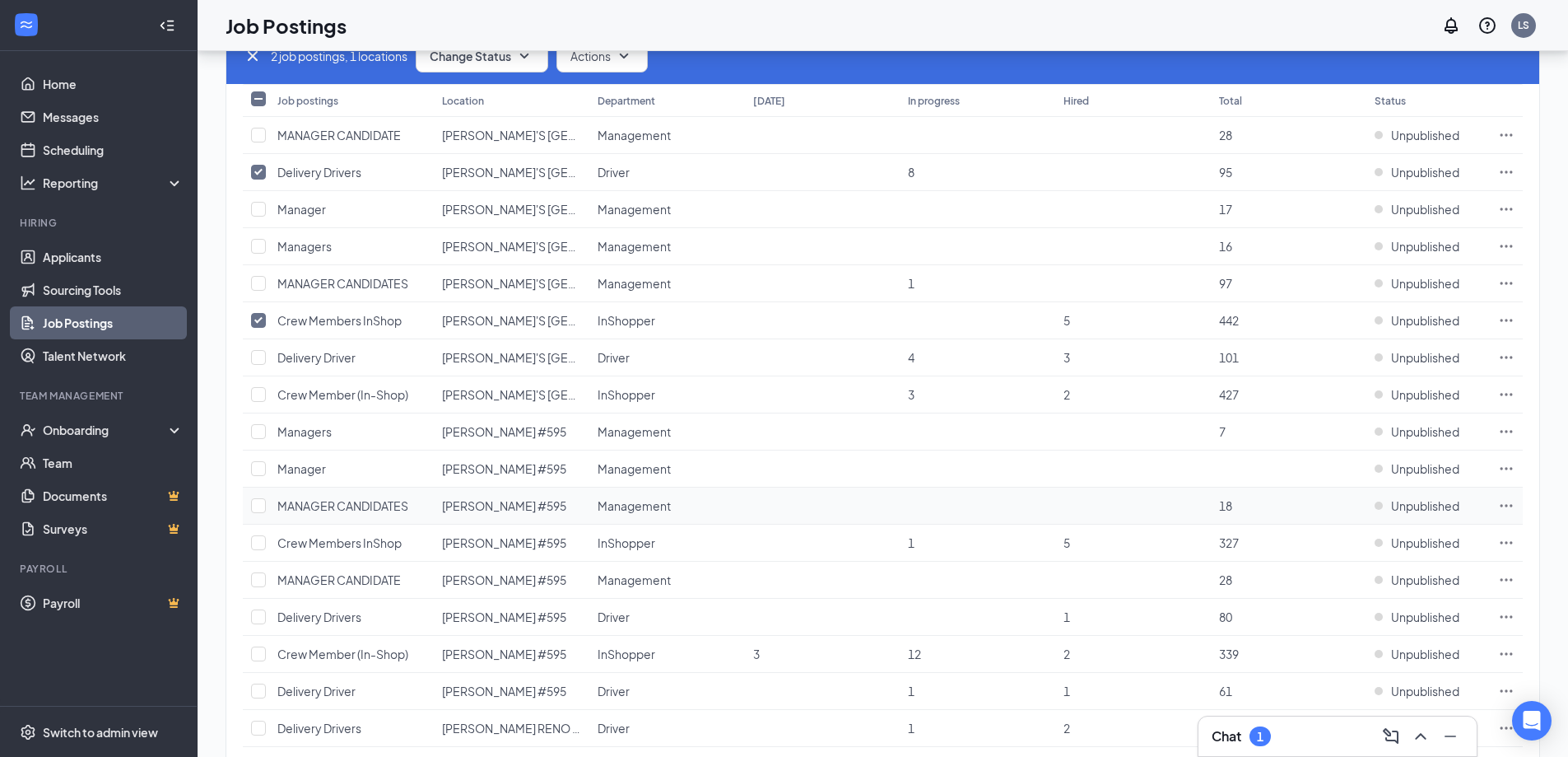
scroll to position [164, 0]
click at [261, 541] on input "checkbox" at bounding box center [259, 541] width 15 height 15
checkbox input "true"
click at [262, 618] on input "checkbox" at bounding box center [259, 615] width 15 height 15
checkbox input "true"
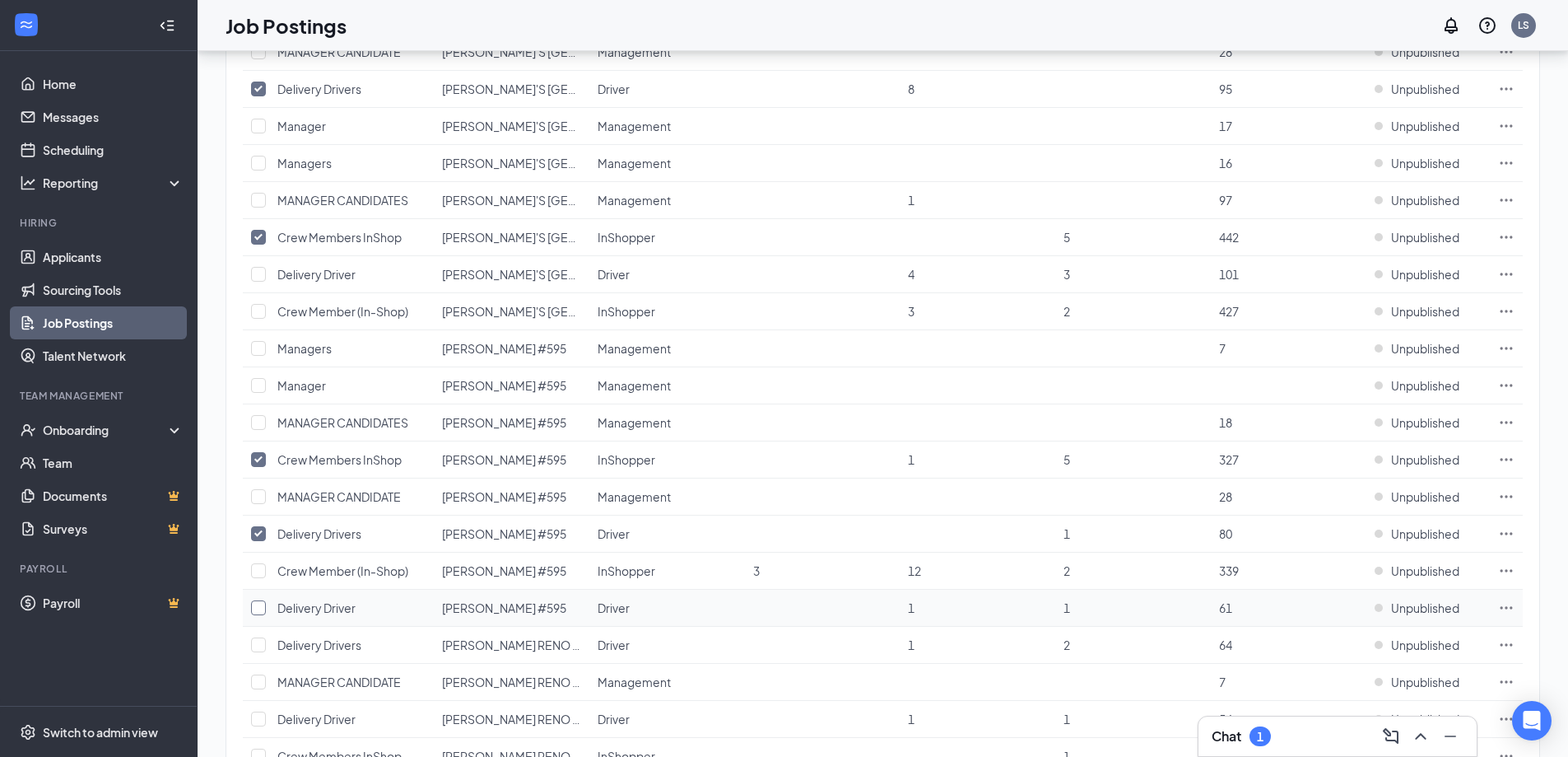
scroll to position [329, 0]
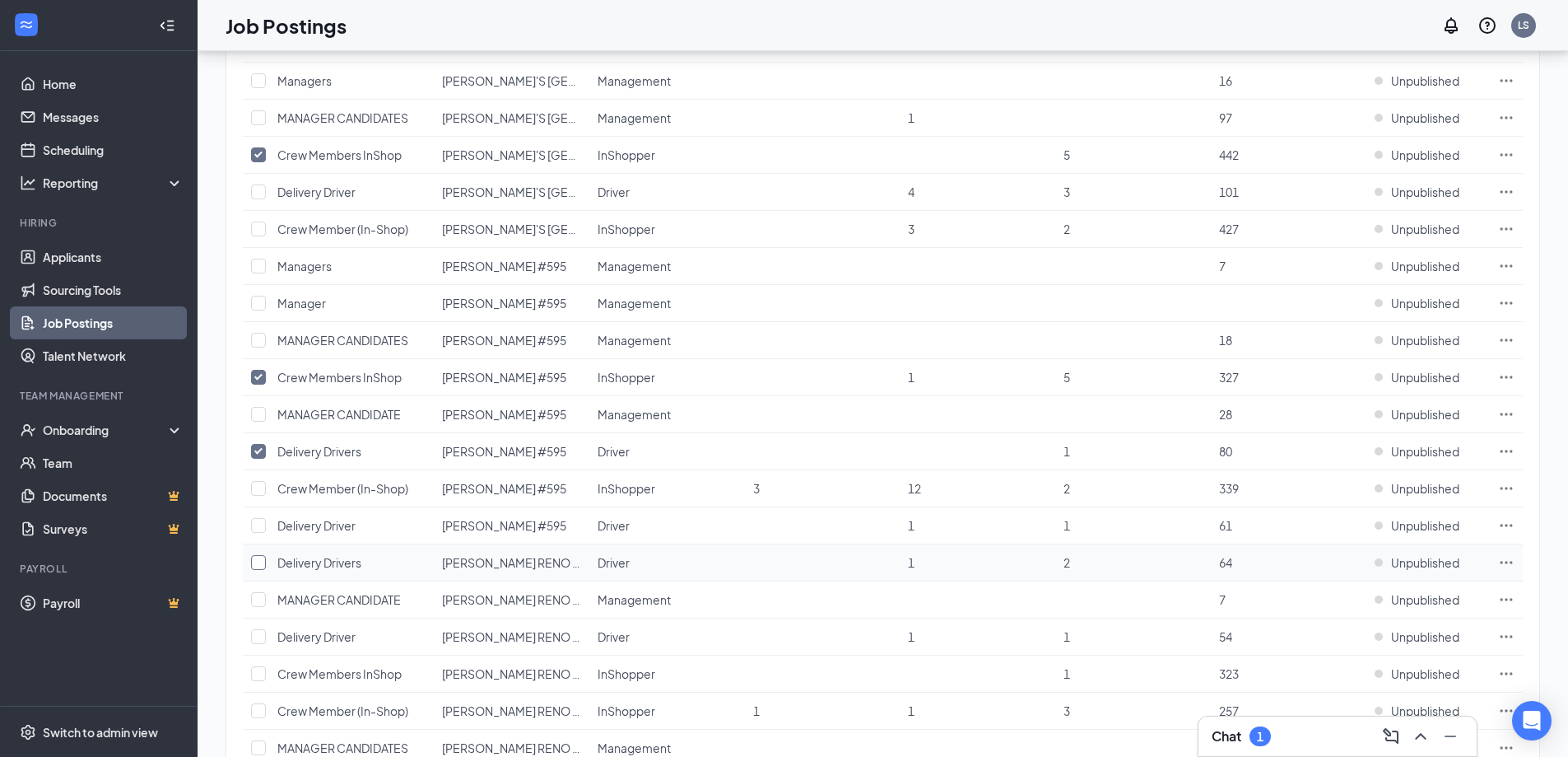
click at [263, 565] on input "checkbox" at bounding box center [259, 562] width 15 height 15
checkbox input "true"
click at [253, 667] on input "checkbox" at bounding box center [259, 673] width 15 height 15
checkbox input "true"
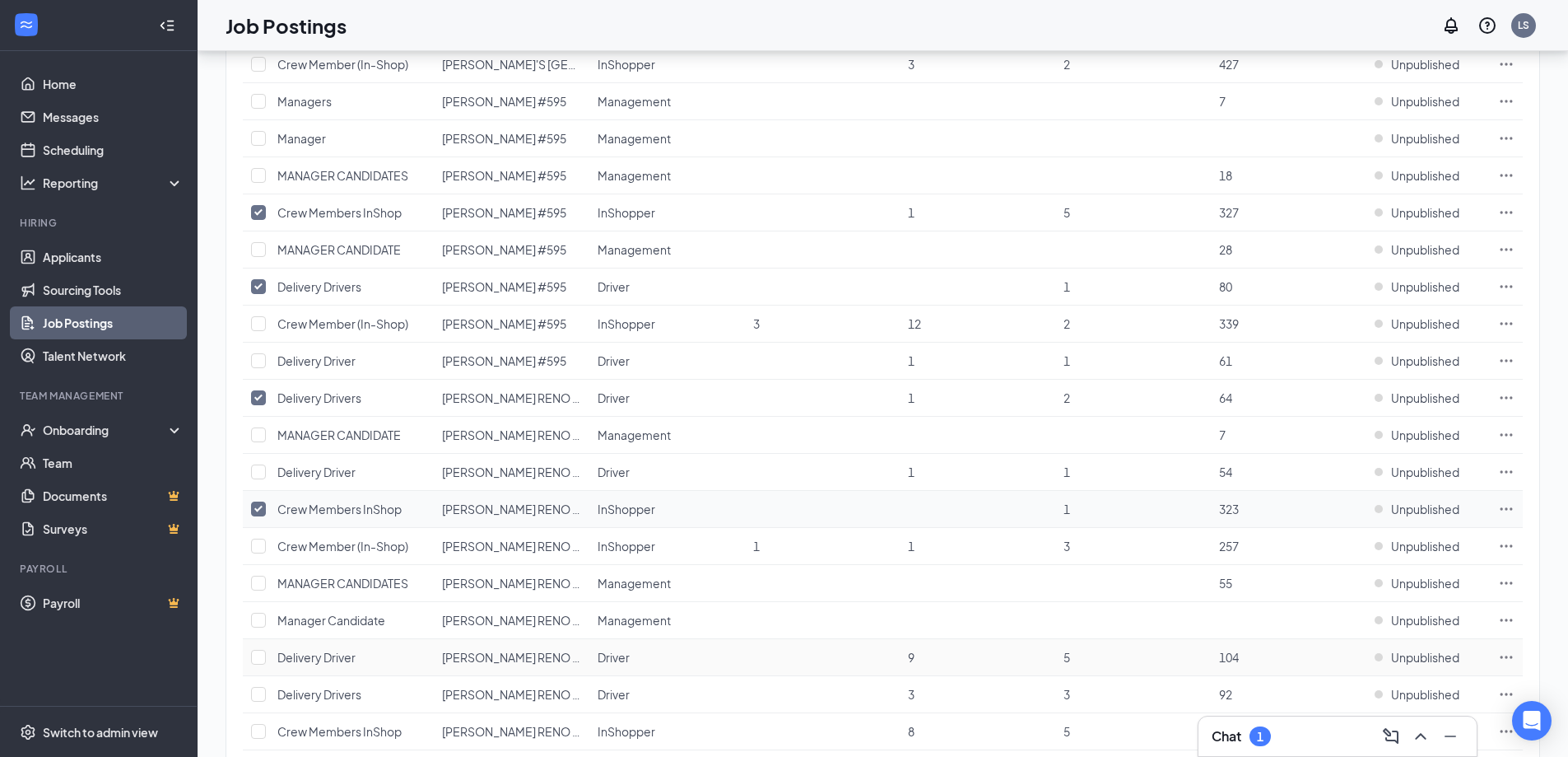
scroll to position [577, 0]
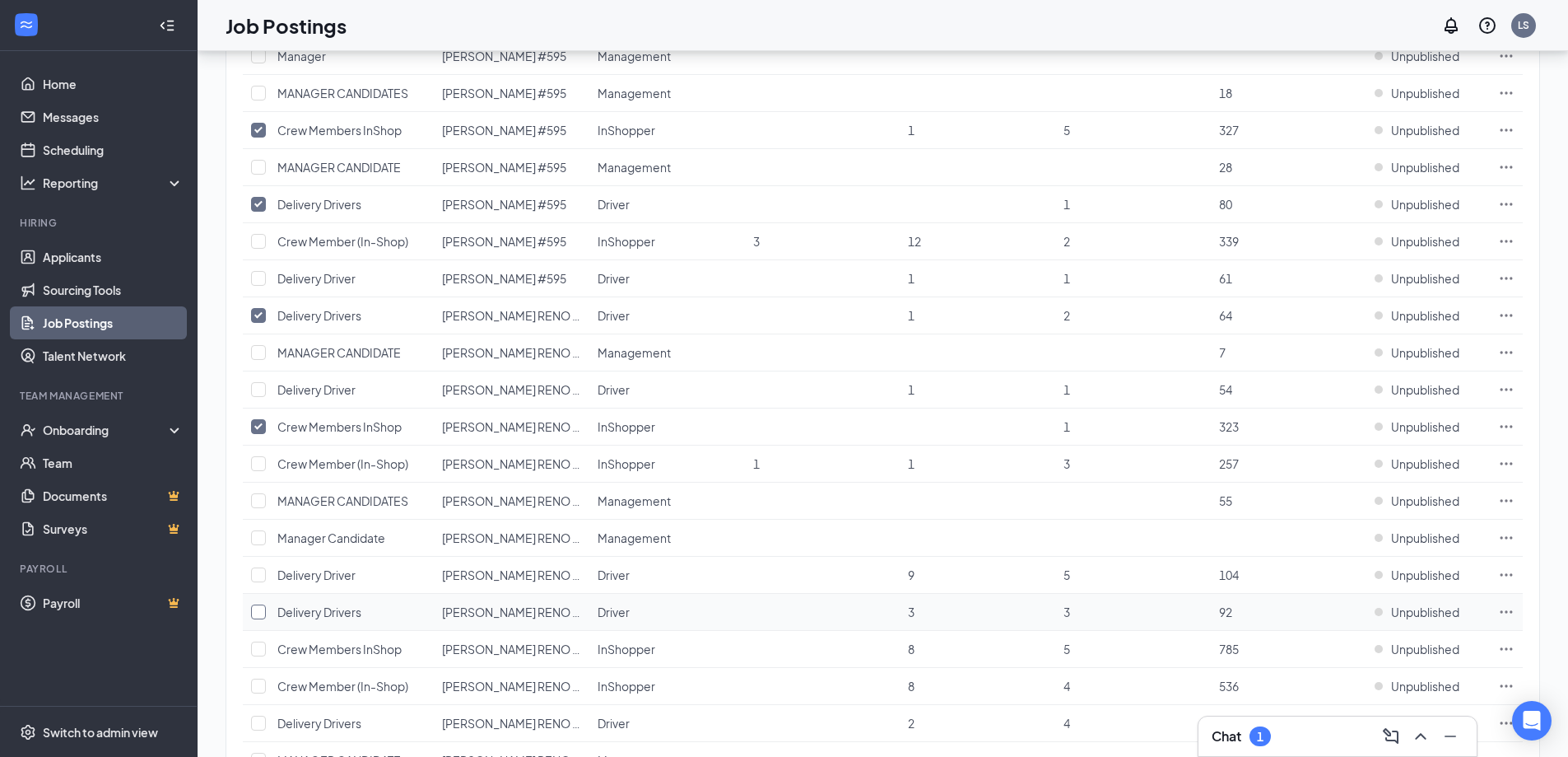
click at [259, 616] on input "checkbox" at bounding box center [259, 611] width 15 height 15
checkbox input "true"
click at [261, 653] on input "checkbox" at bounding box center [259, 649] width 15 height 15
checkbox input "true"
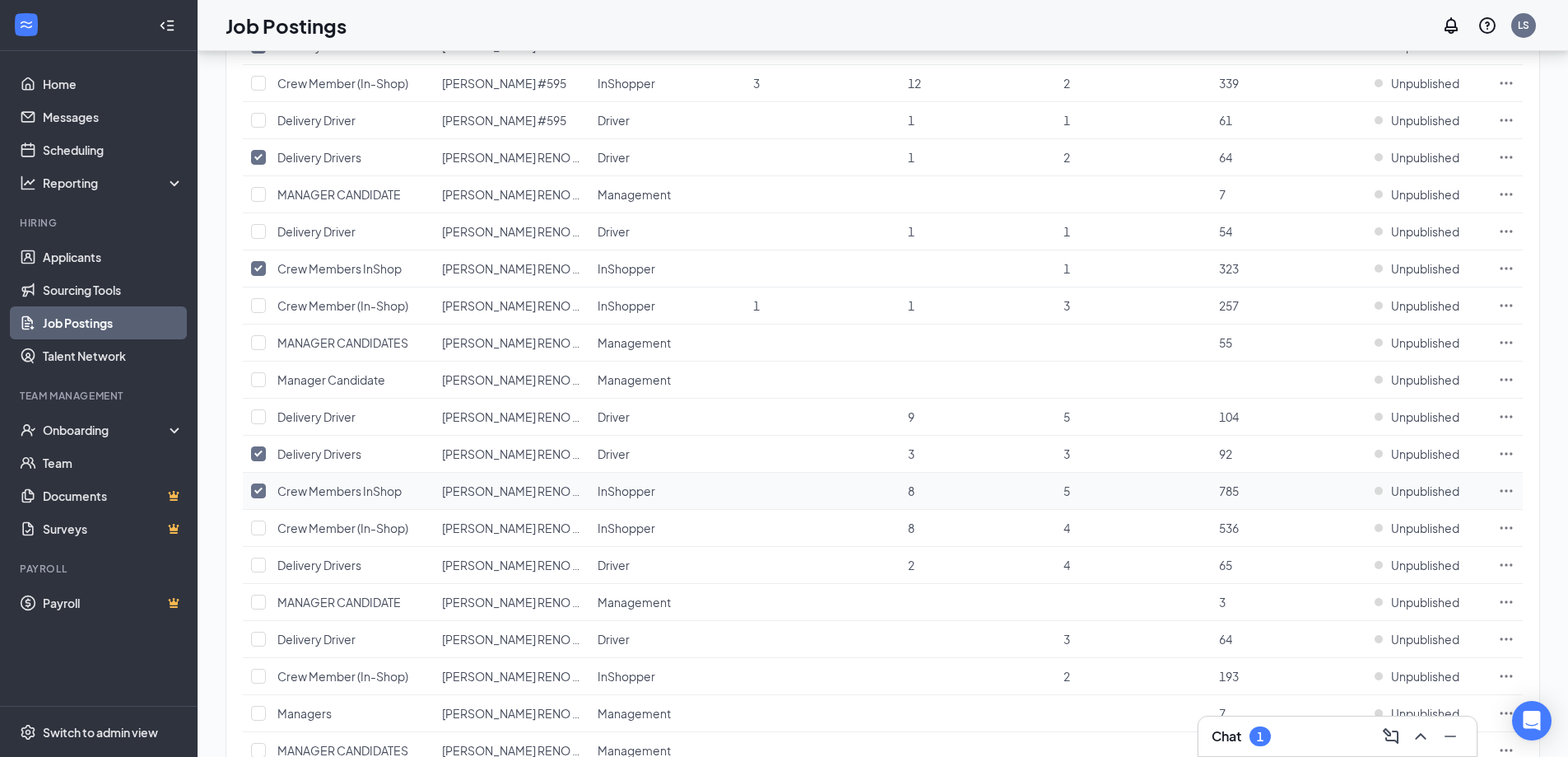
scroll to position [741, 0]
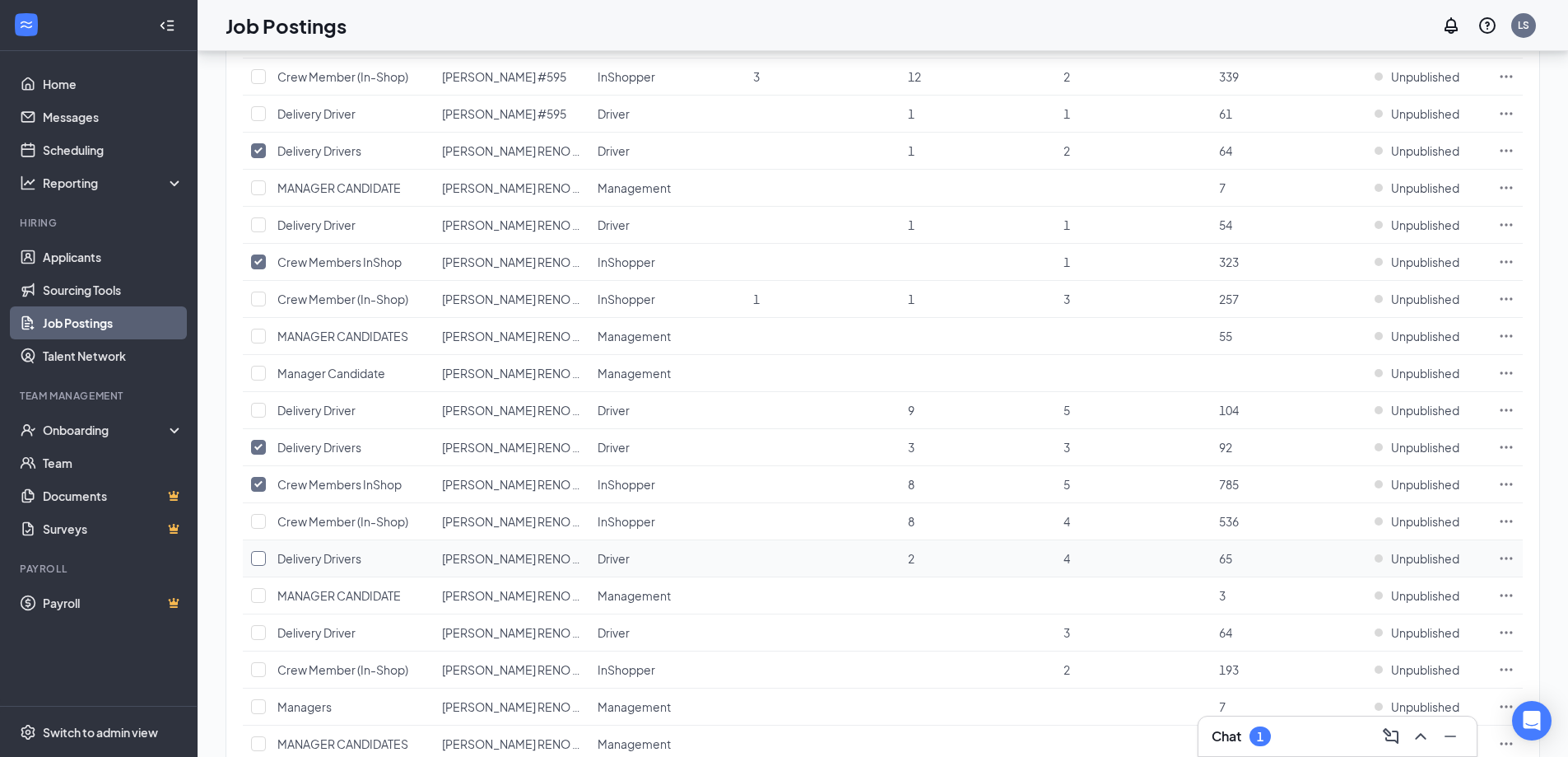
click at [260, 559] on input "checkbox" at bounding box center [259, 558] width 15 height 15
checkbox input "true"
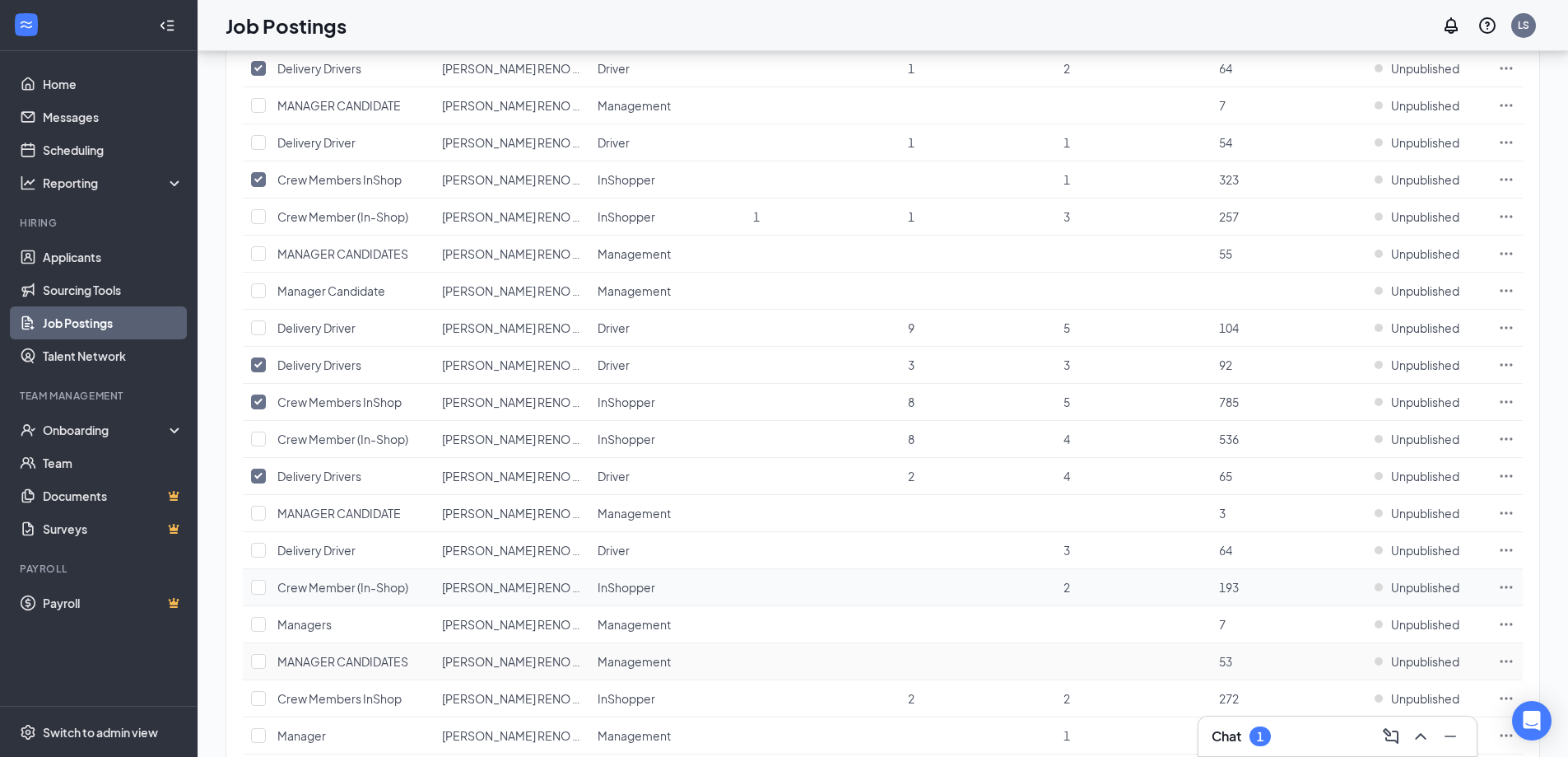
scroll to position [906, 0]
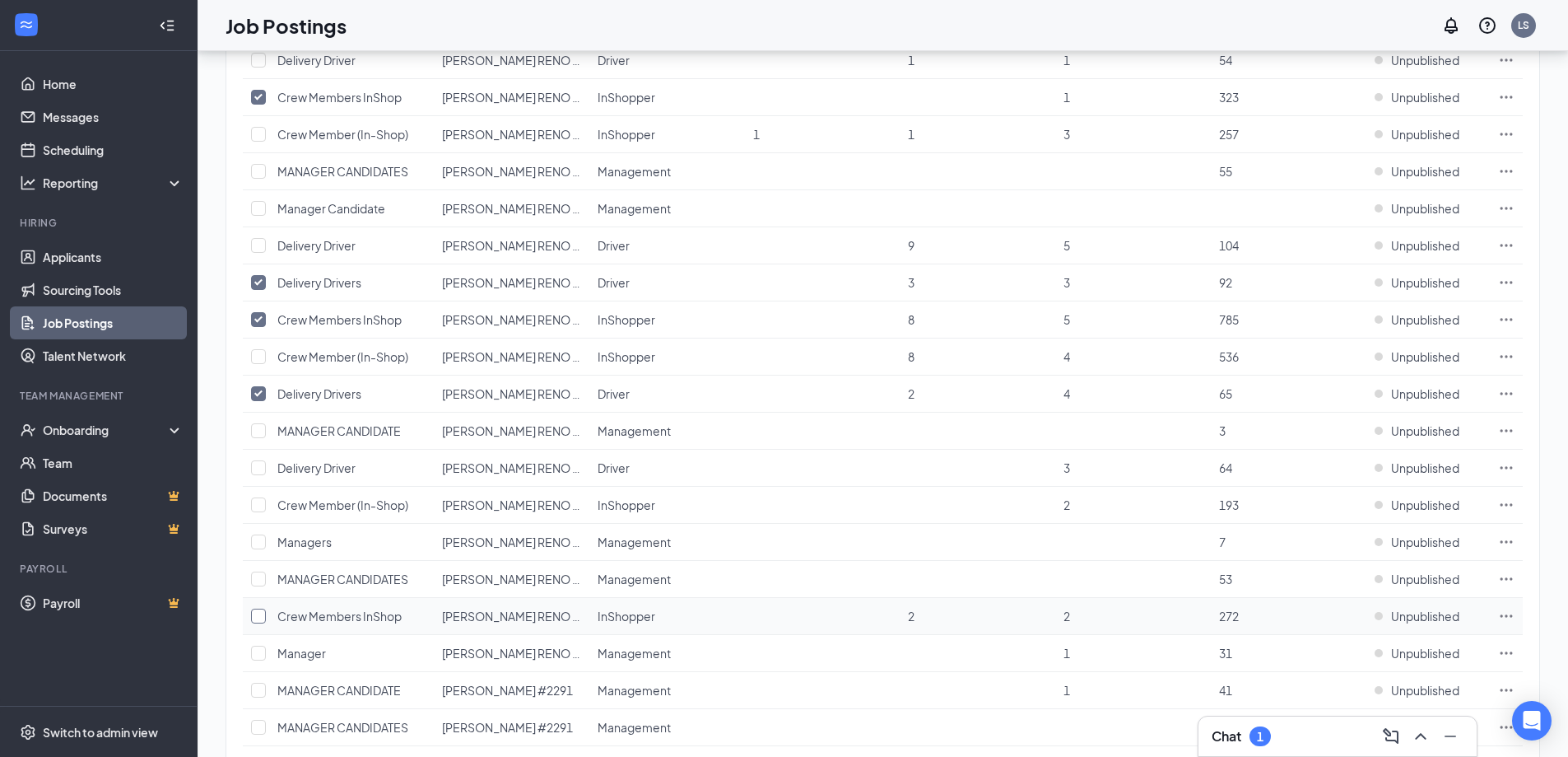
click at [261, 620] on input "checkbox" at bounding box center [259, 615] width 15 height 15
checkbox input "true"
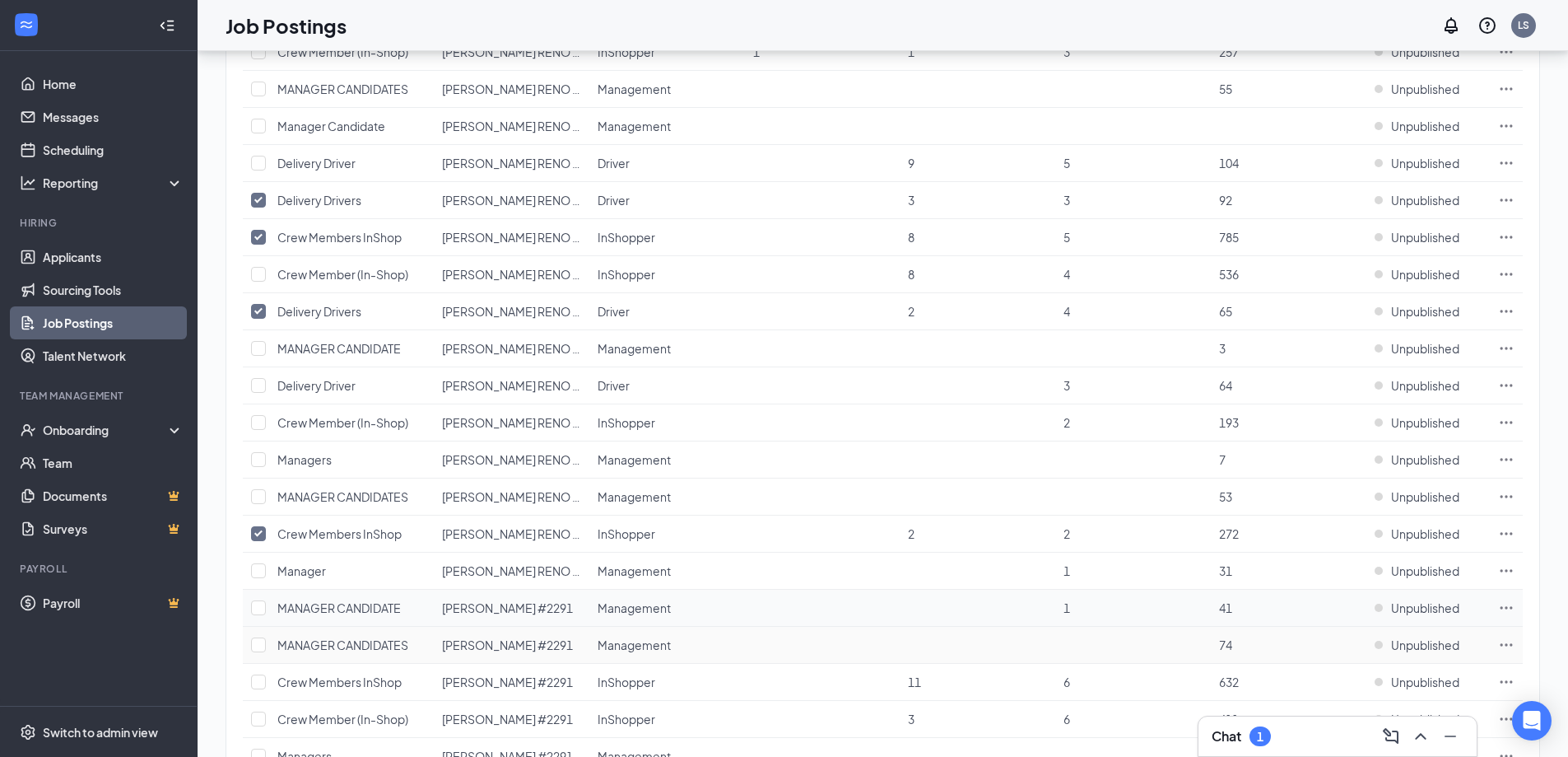
scroll to position [1071, 0]
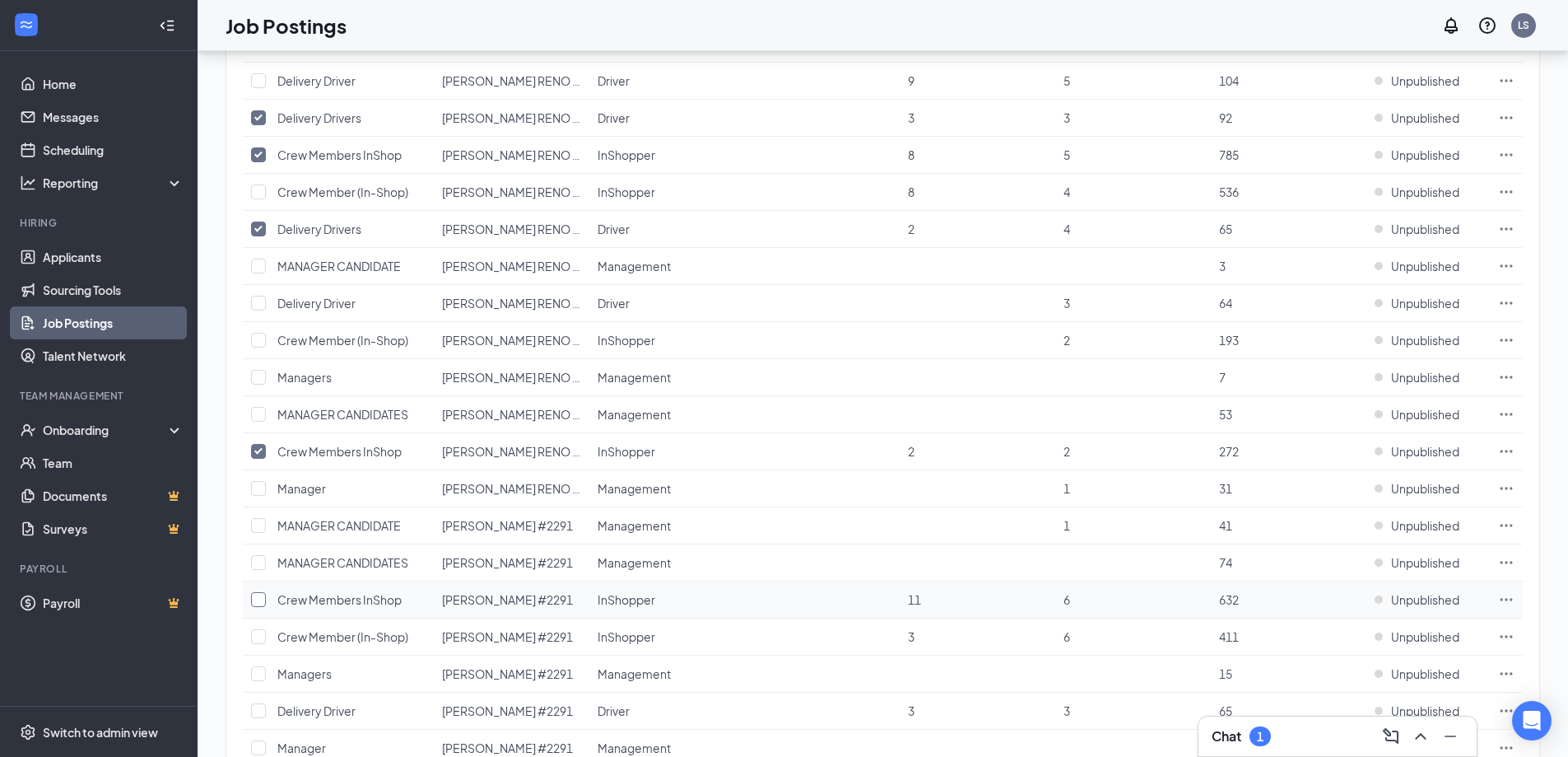
click at [252, 601] on input "checkbox" at bounding box center [259, 599] width 15 height 15
checkbox input "true"
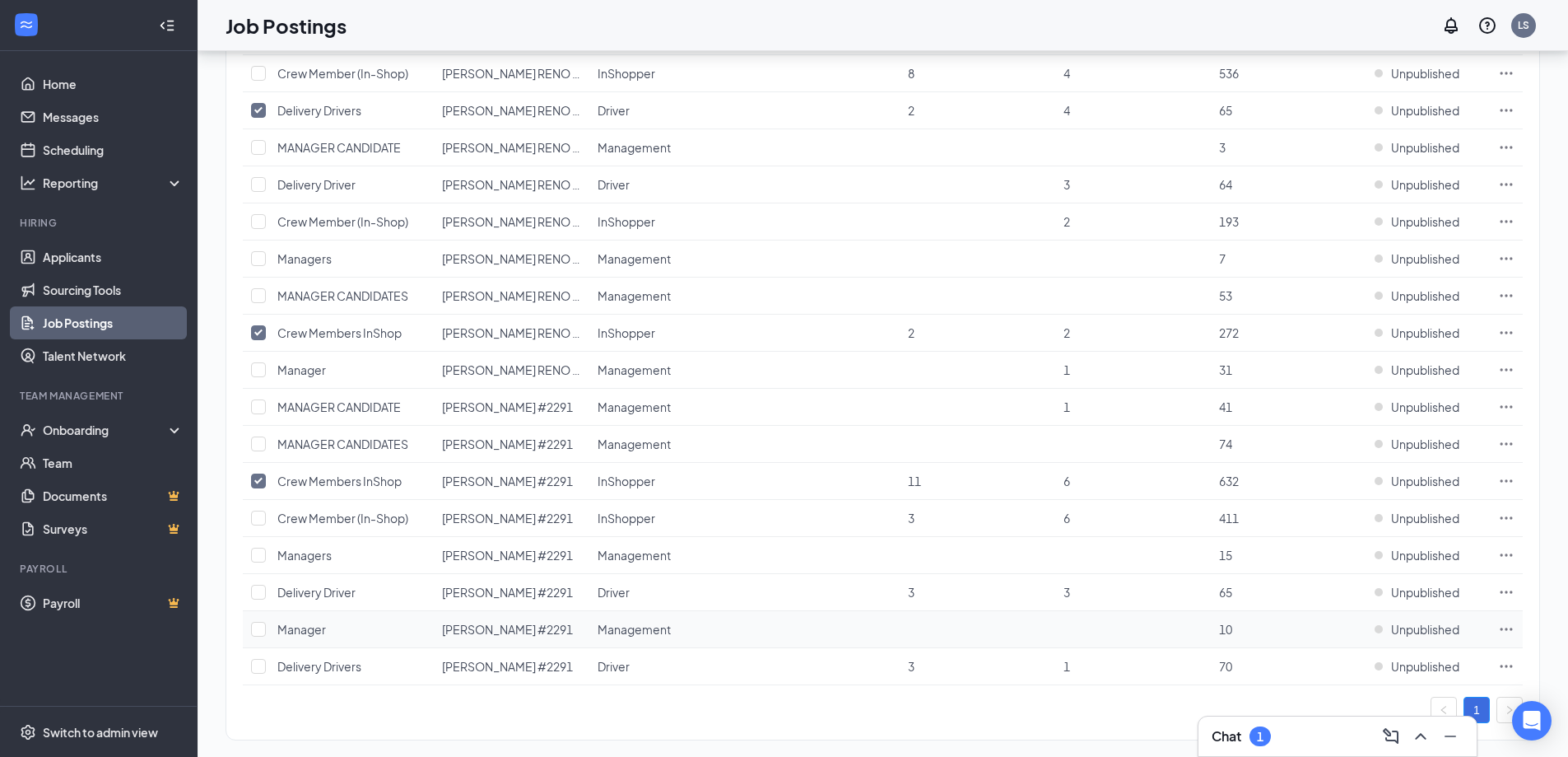
scroll to position [1209, 0]
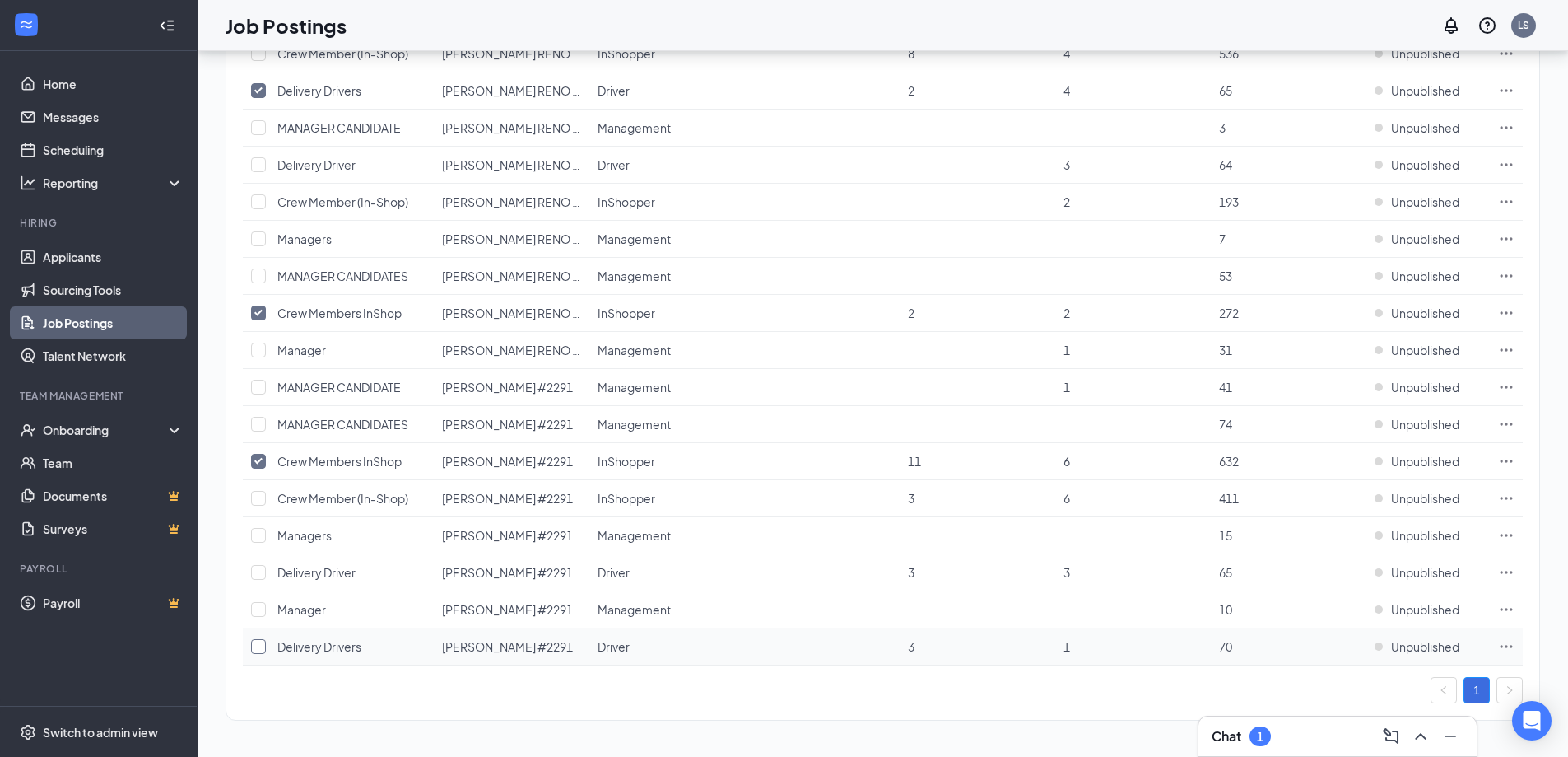
click at [261, 651] on input "checkbox" at bounding box center [259, 646] width 15 height 15
checkbox input "true"
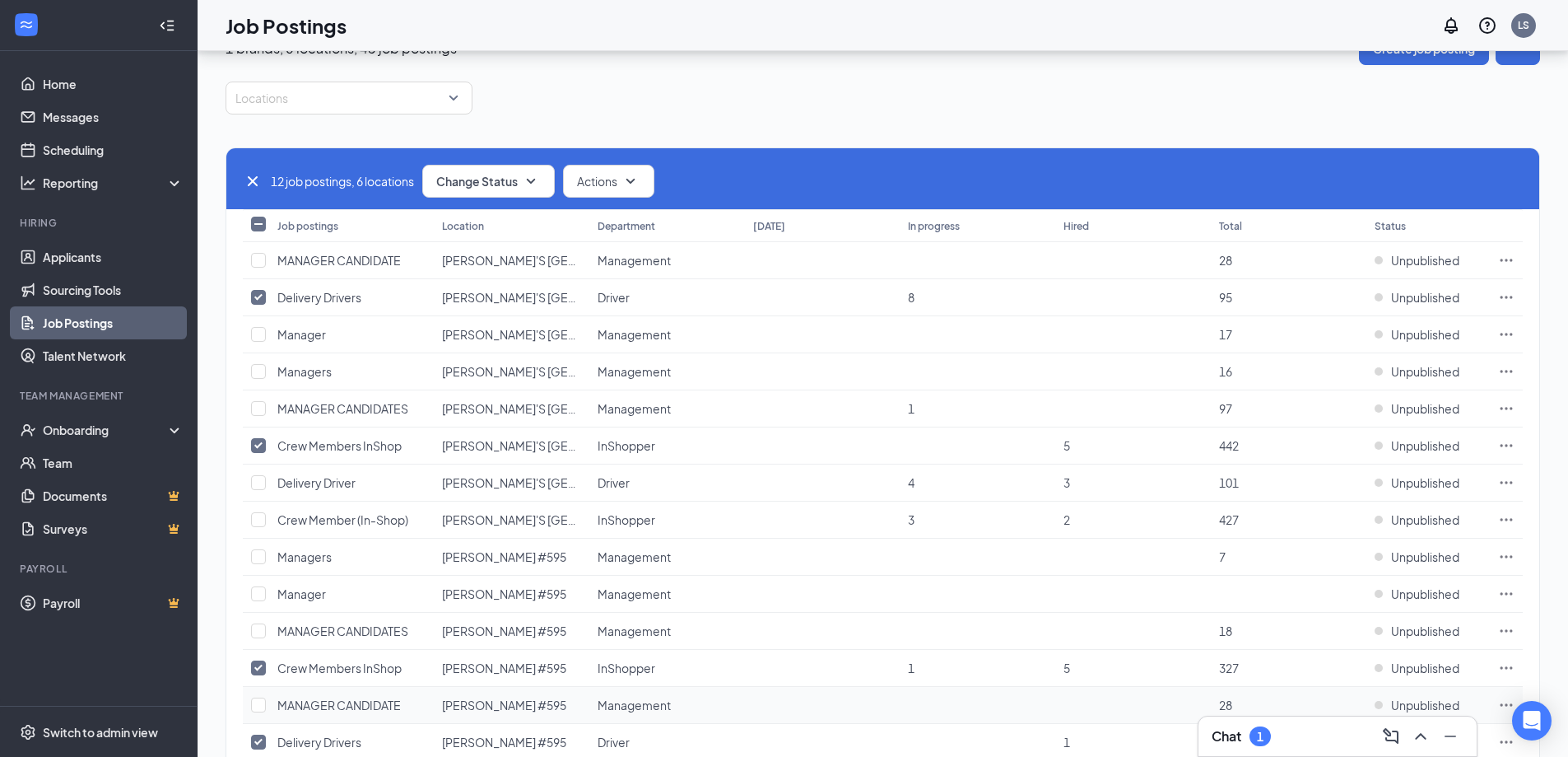
scroll to position [0, 0]
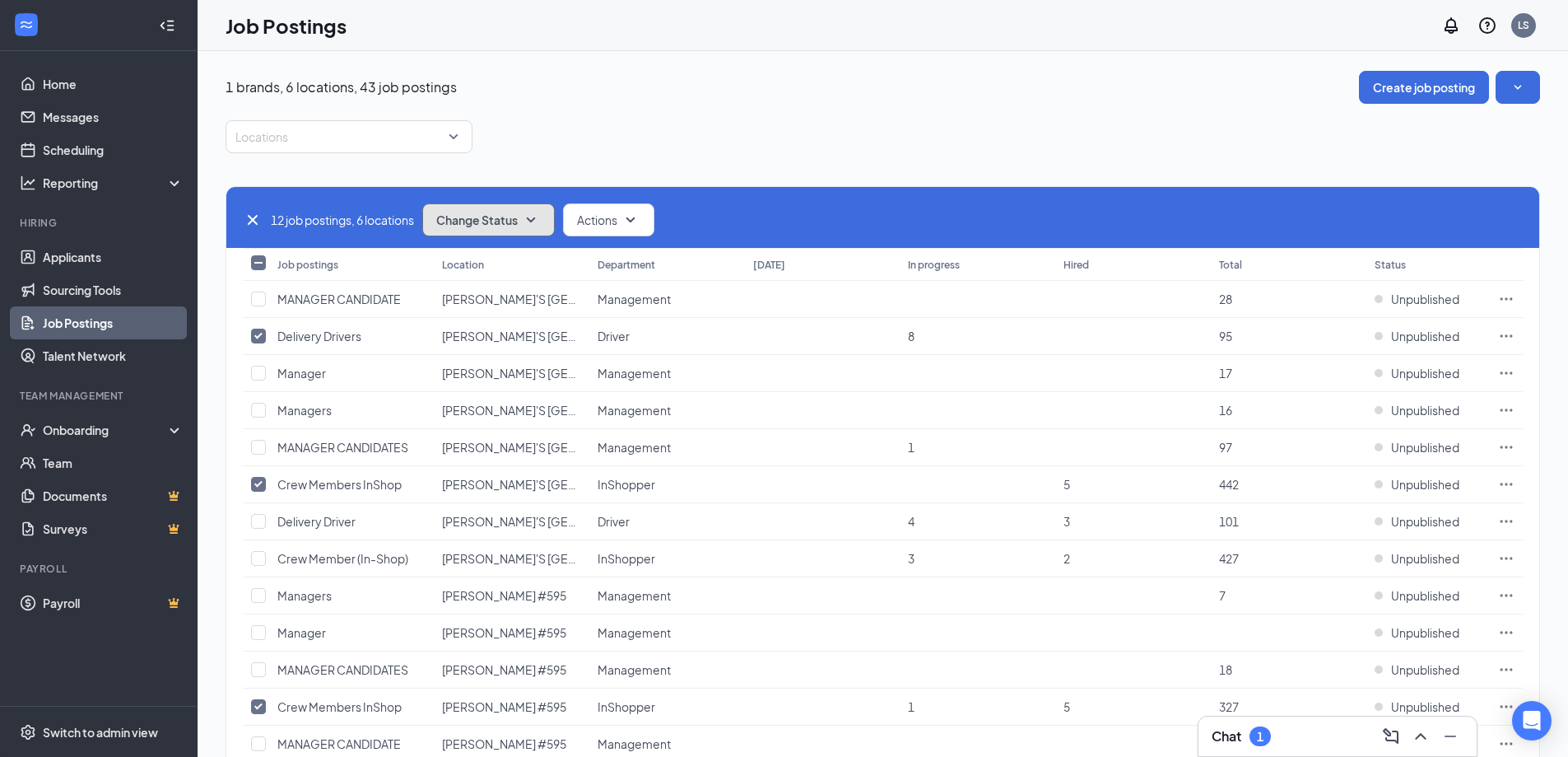
click at [541, 224] on icon "SmallChevronDown" at bounding box center [531, 220] width 20 height 20
click at [496, 269] on div "Publish" at bounding box center [525, 265] width 197 height 37
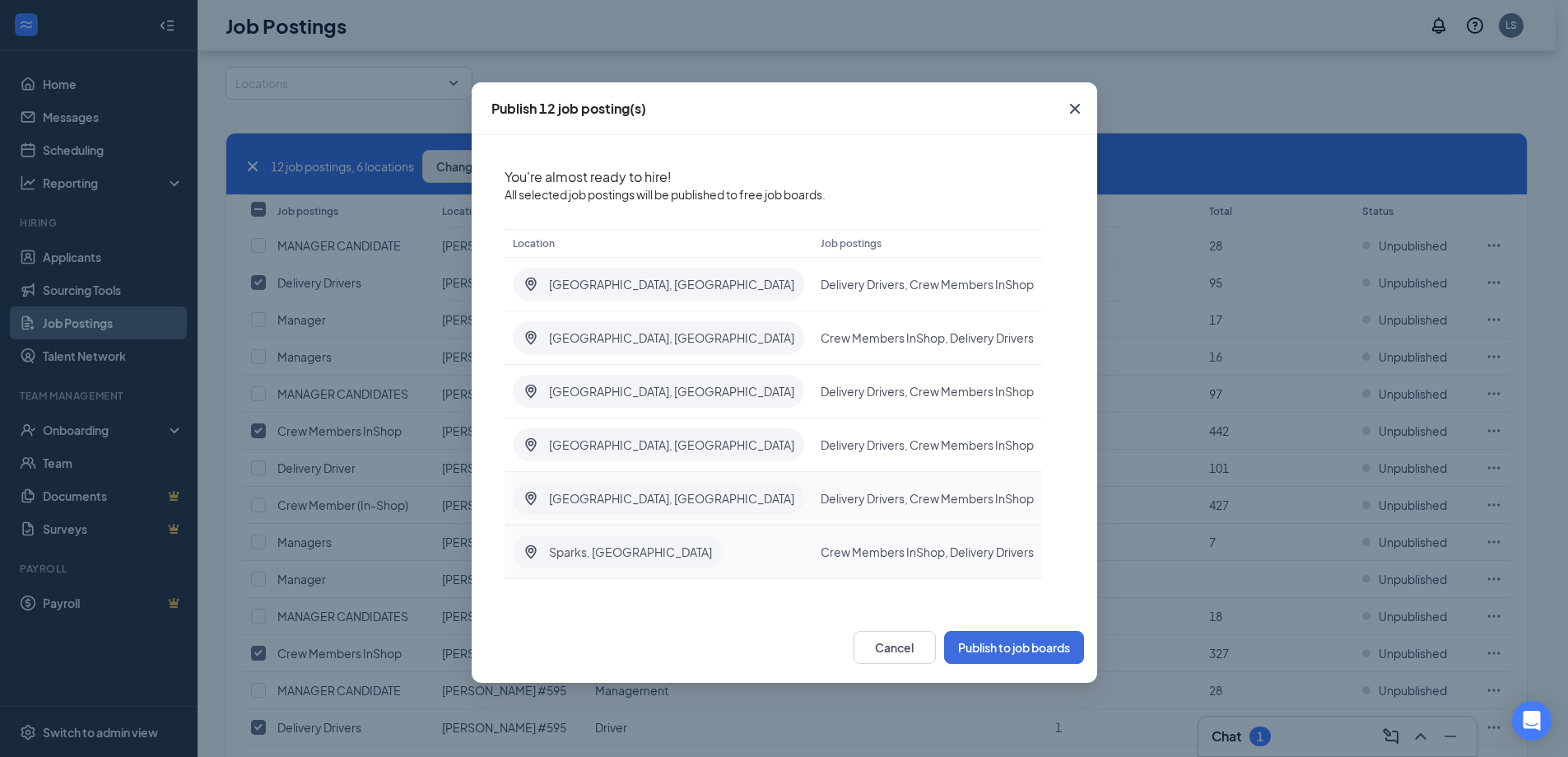
scroll to position [82, 0]
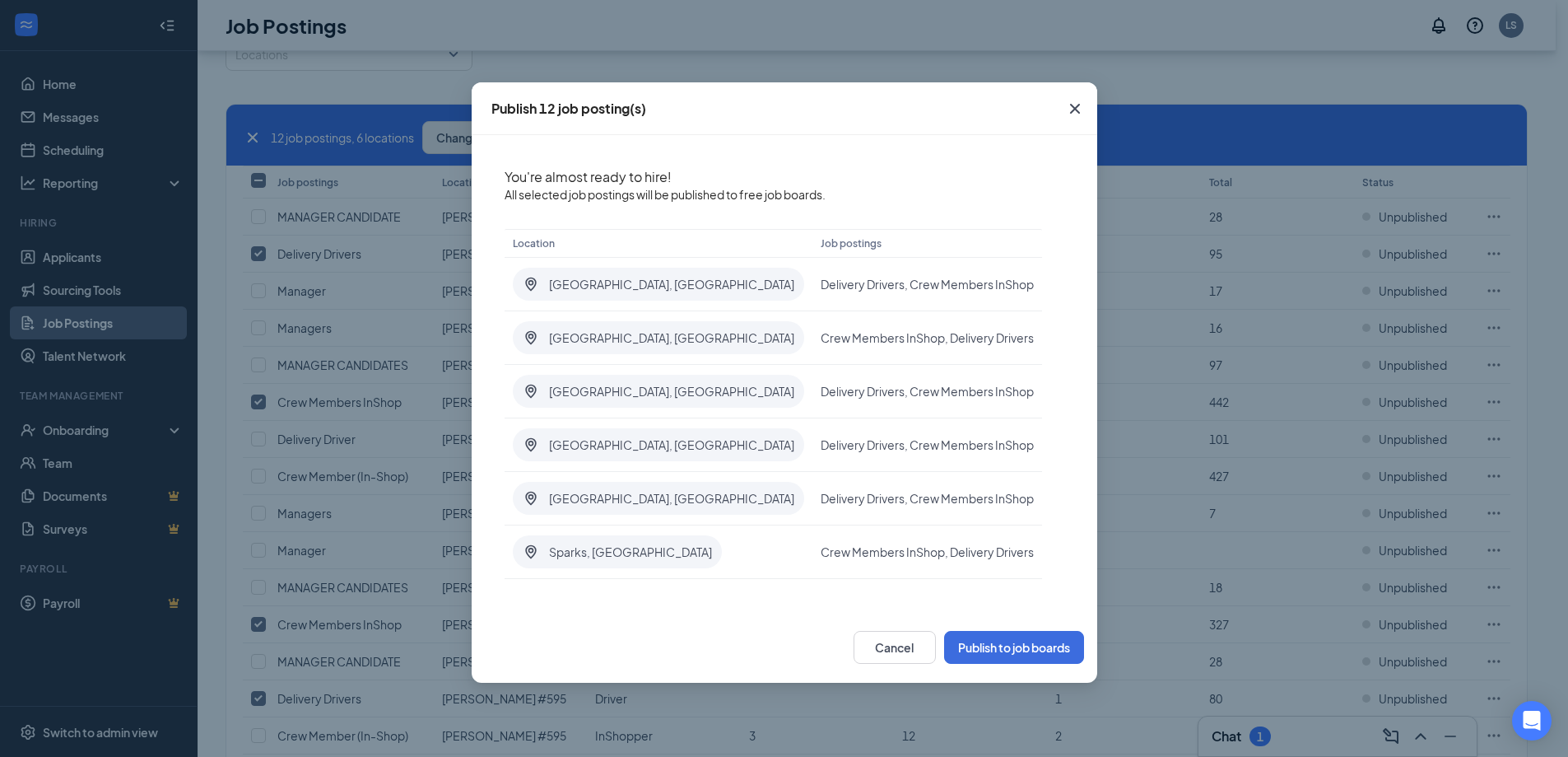
click at [954, 352] on div "You're almost ready to hire! All selected job postings will be published to fre…" at bounding box center [784, 373] width 626 height 477
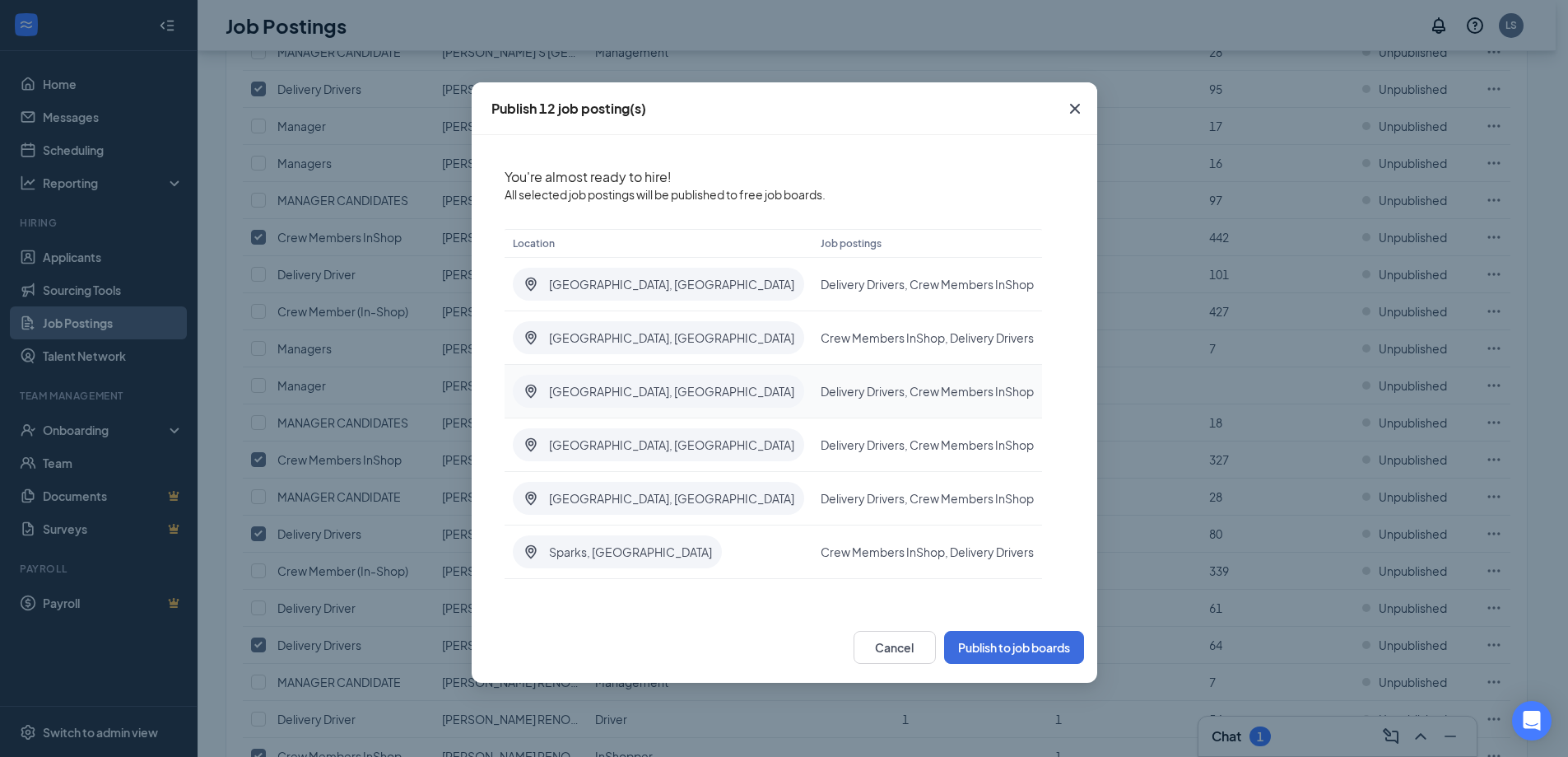
scroll to position [164, 0]
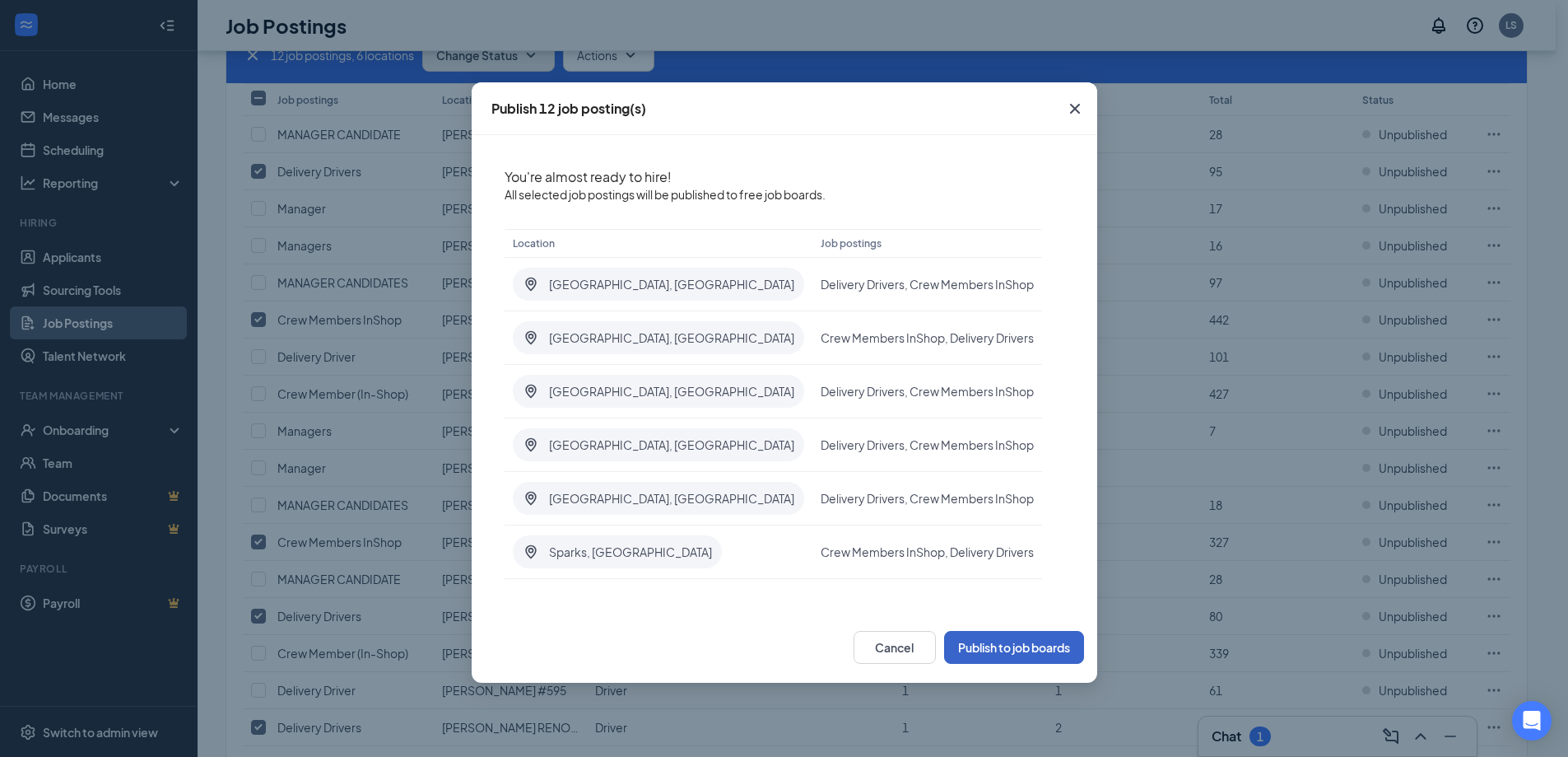
click at [1036, 640] on button "Publish to job boards" at bounding box center [1013, 647] width 140 height 33
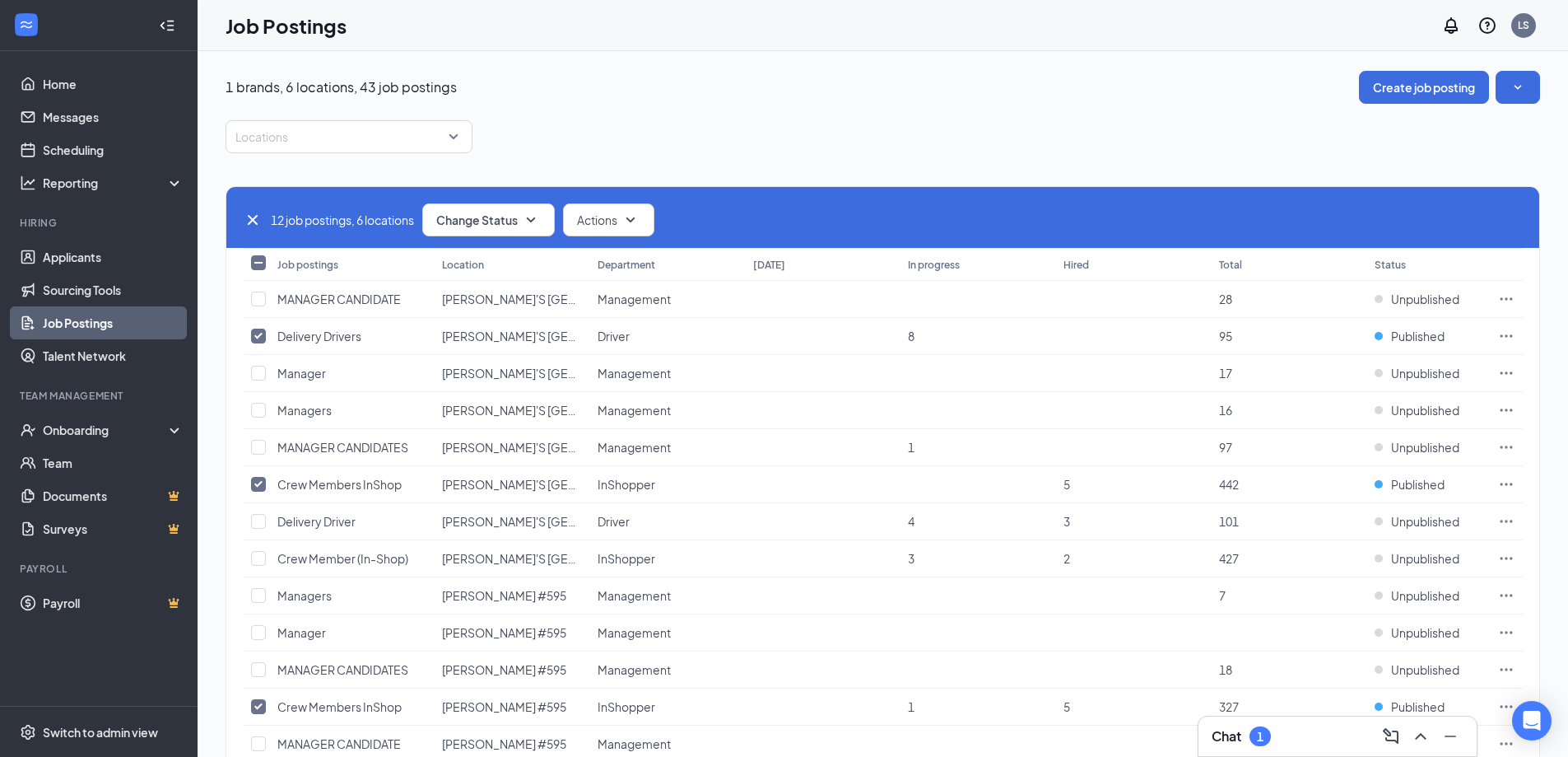
click at [253, 222] on icon "Cross" at bounding box center [253, 220] width 20 height 20
checkbox input "false"
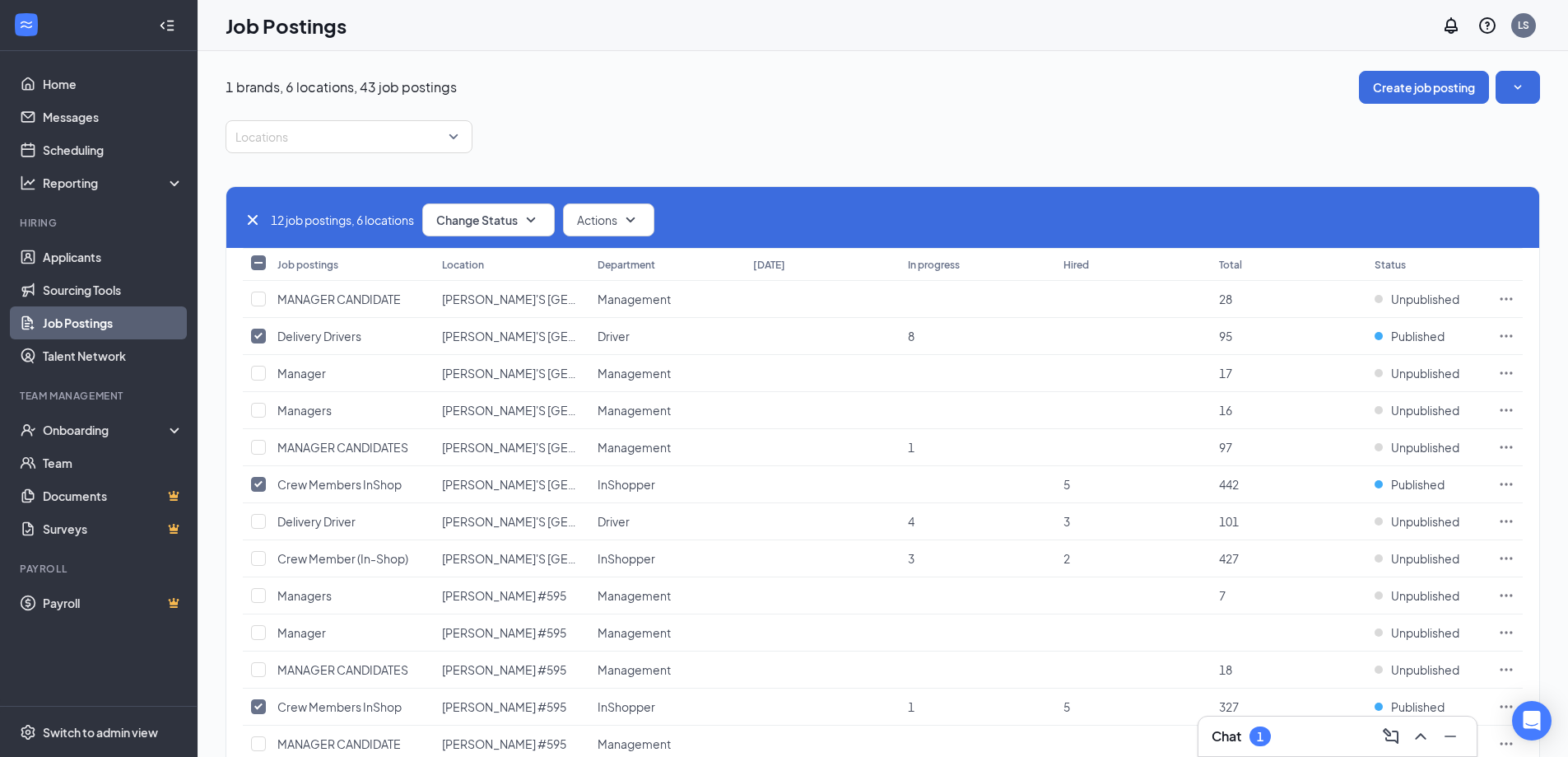
checkbox input "false"
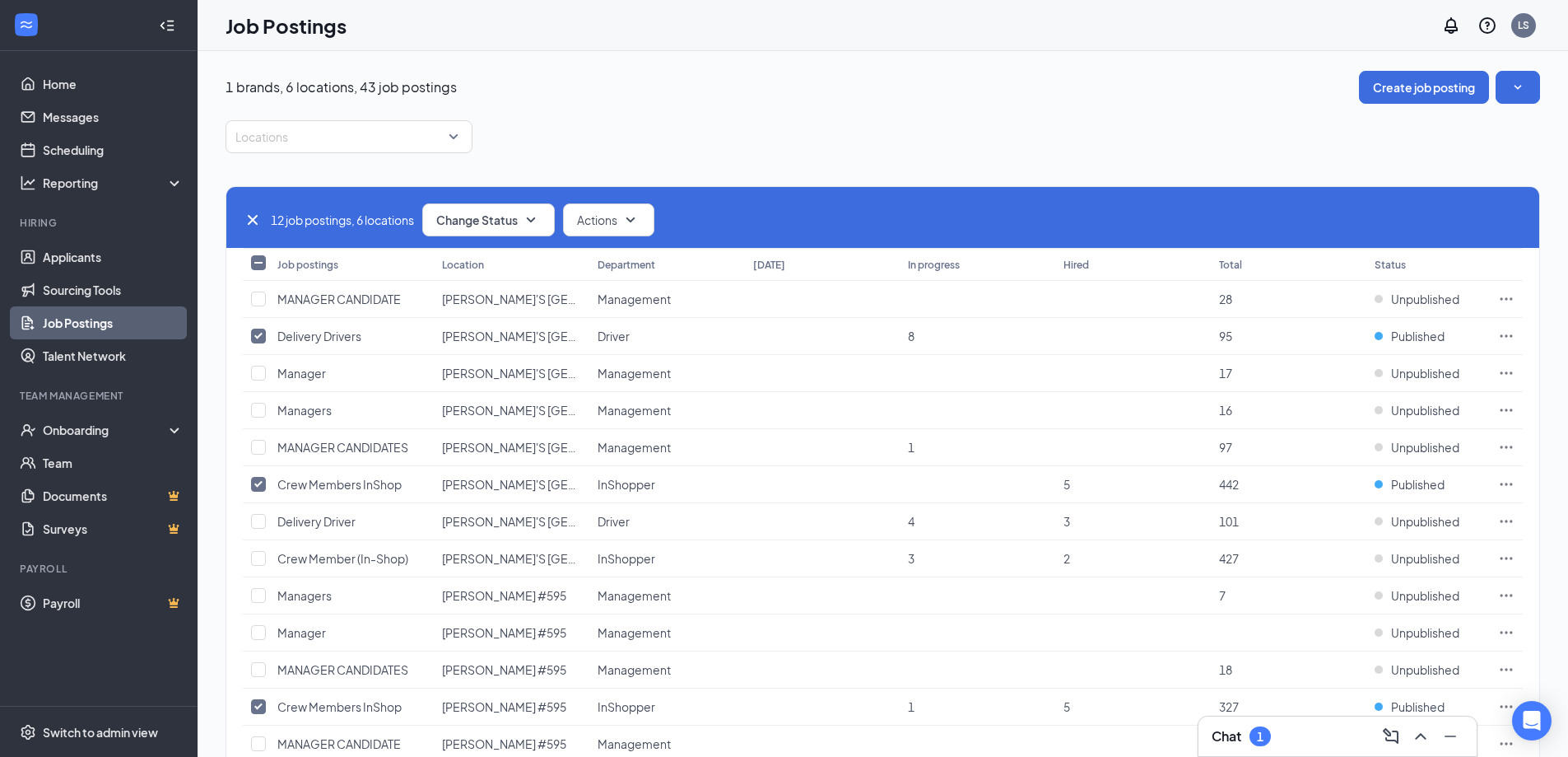
checkbox input "false"
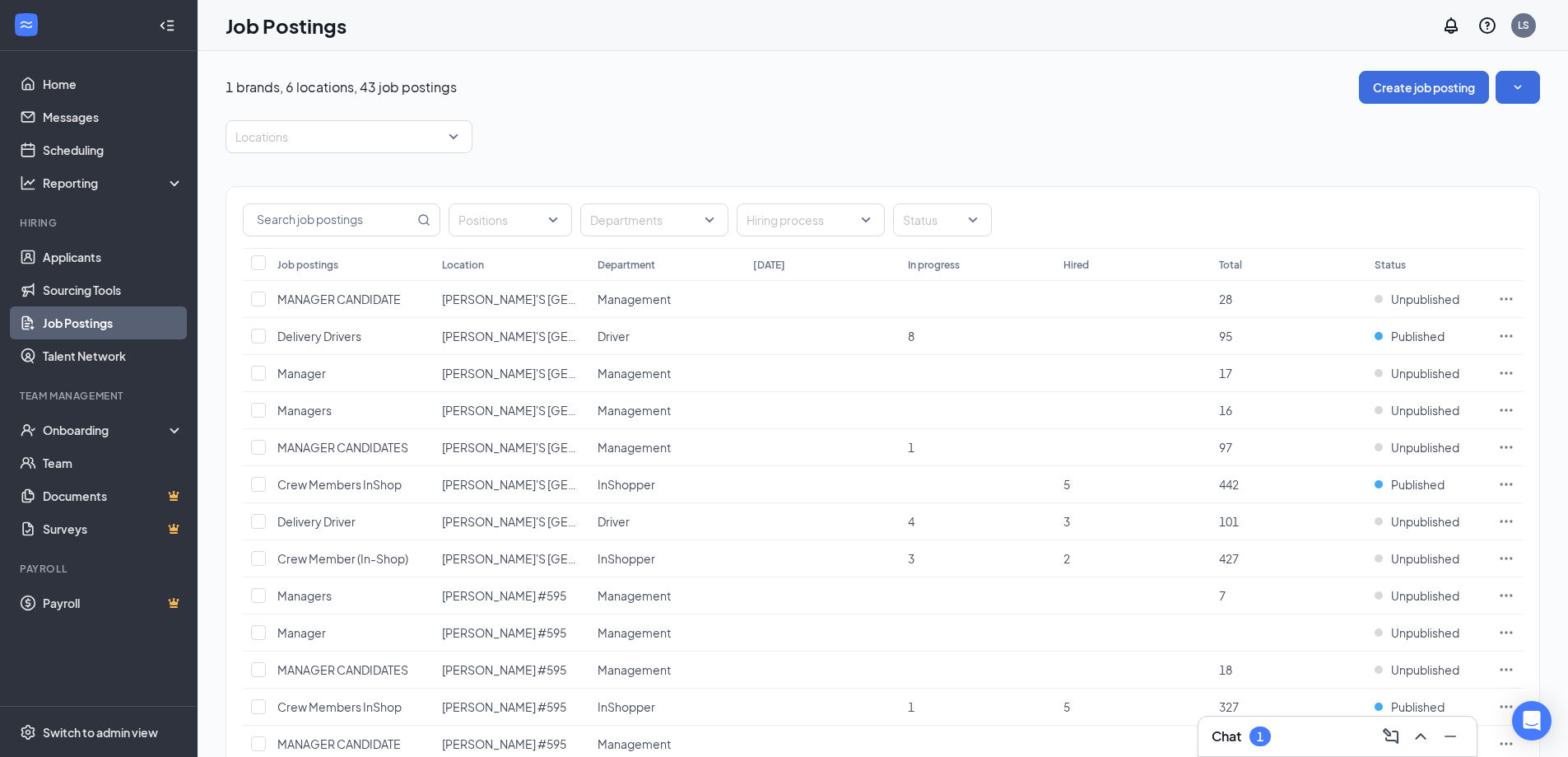
click at [1320, 744] on div "Chat 1" at bounding box center [1338, 736] width 252 height 27
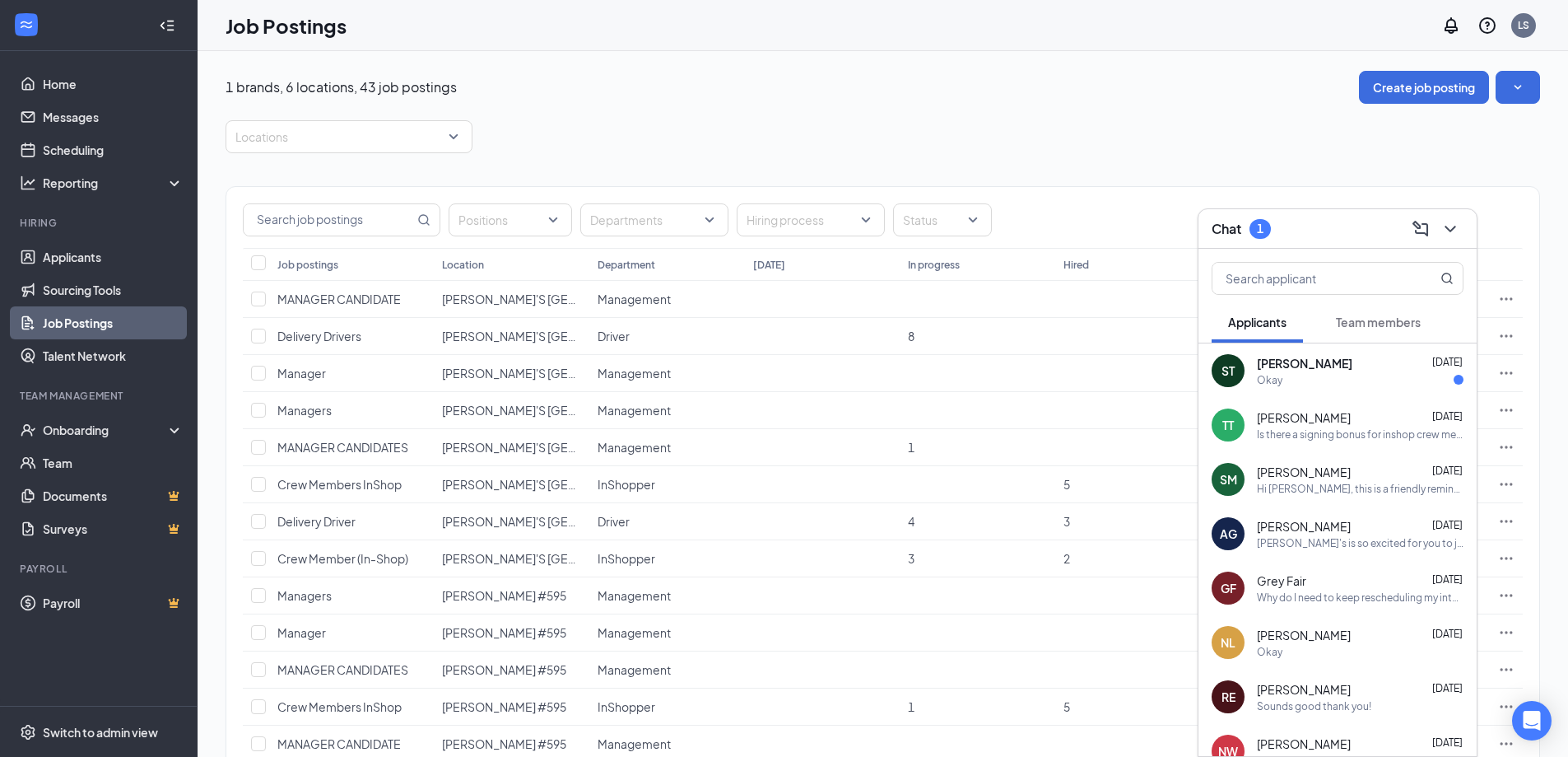
click at [1271, 377] on div "Okay" at bounding box center [1270, 380] width 26 height 14
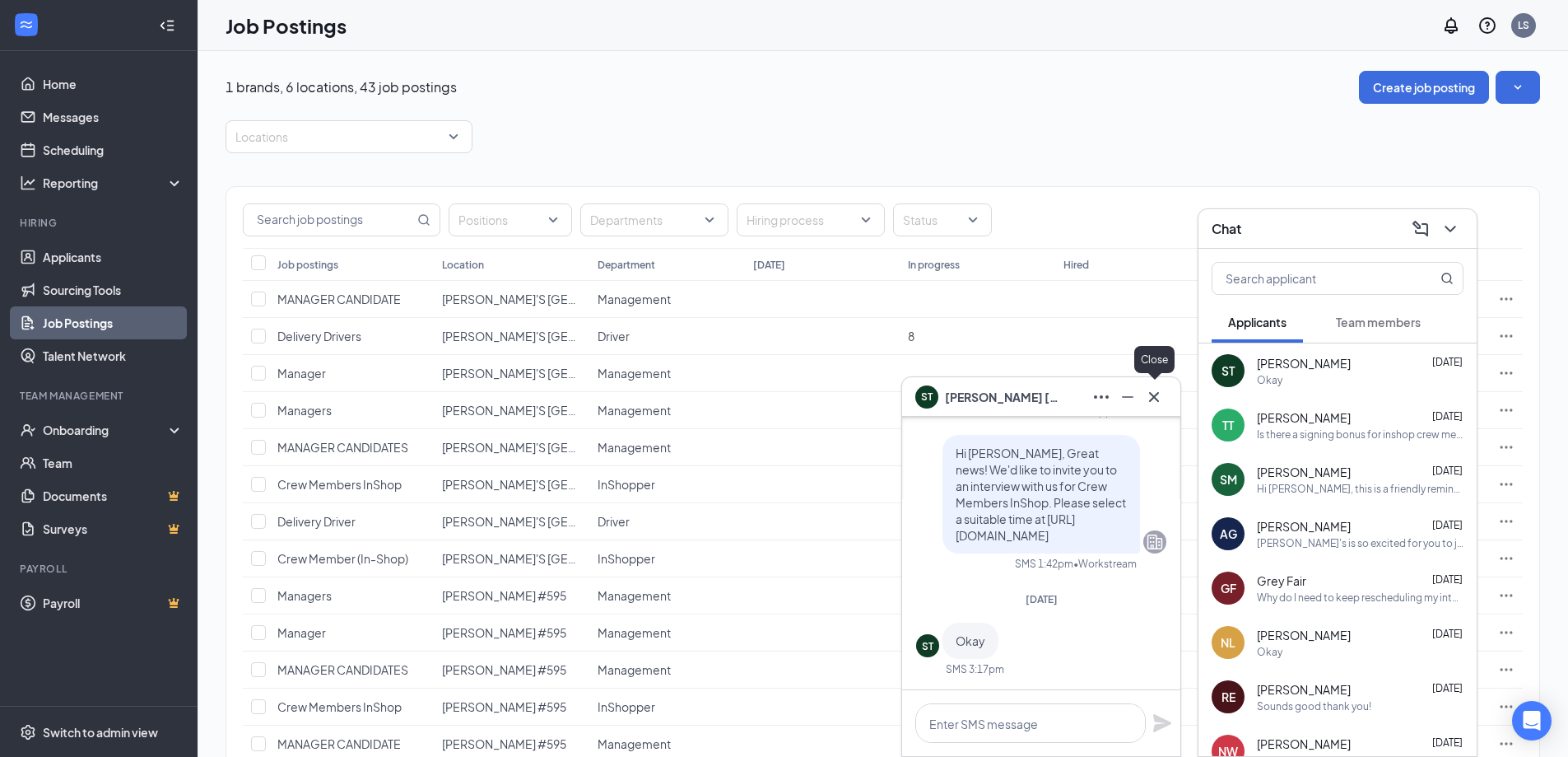
click at [1151, 395] on icon "Cross" at bounding box center [1154, 397] width 20 height 20
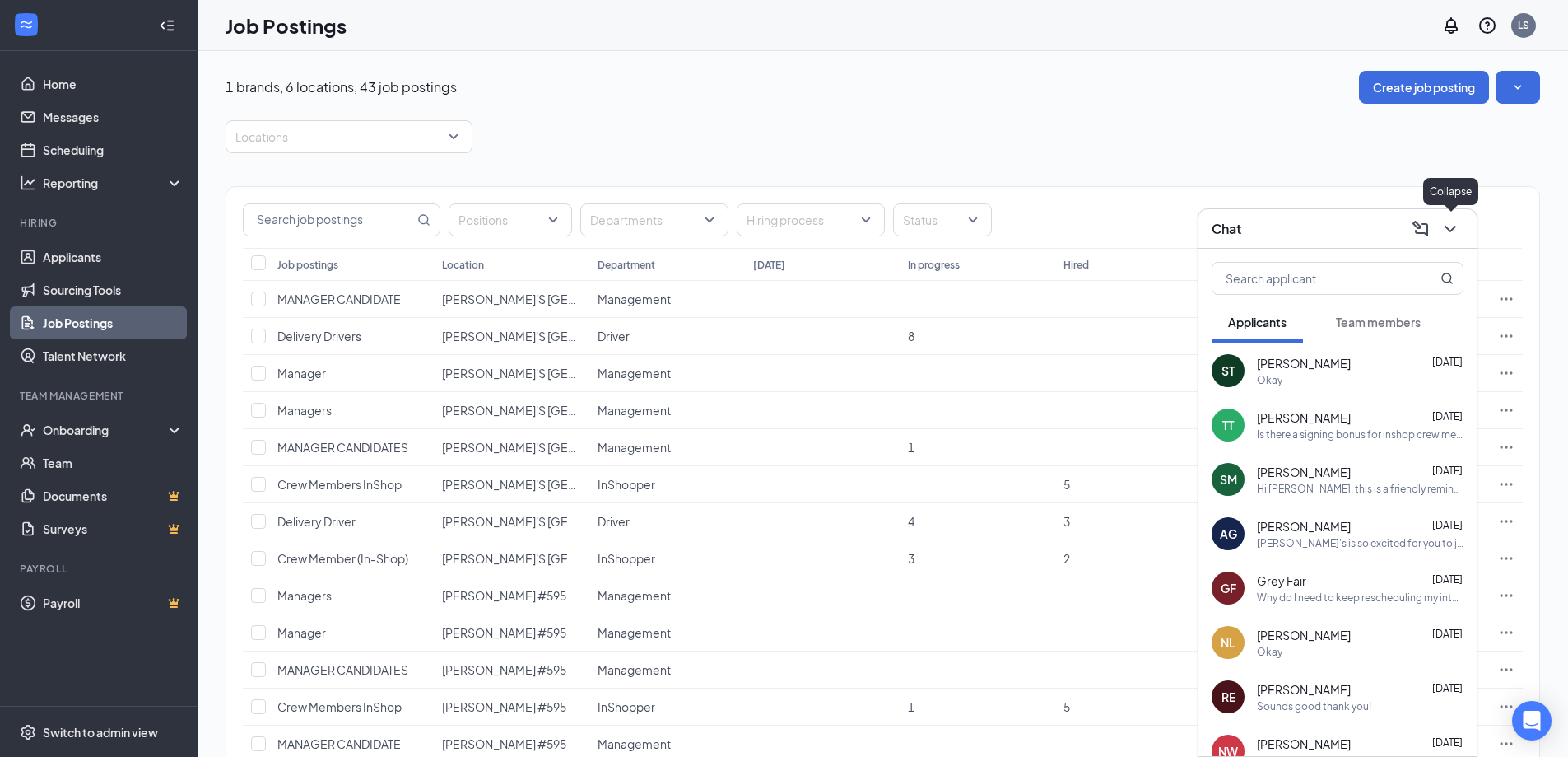
click at [1454, 226] on icon "ChevronDown" at bounding box center [1451, 229] width 20 height 20
